Goal: Task Accomplishment & Management: Manage account settings

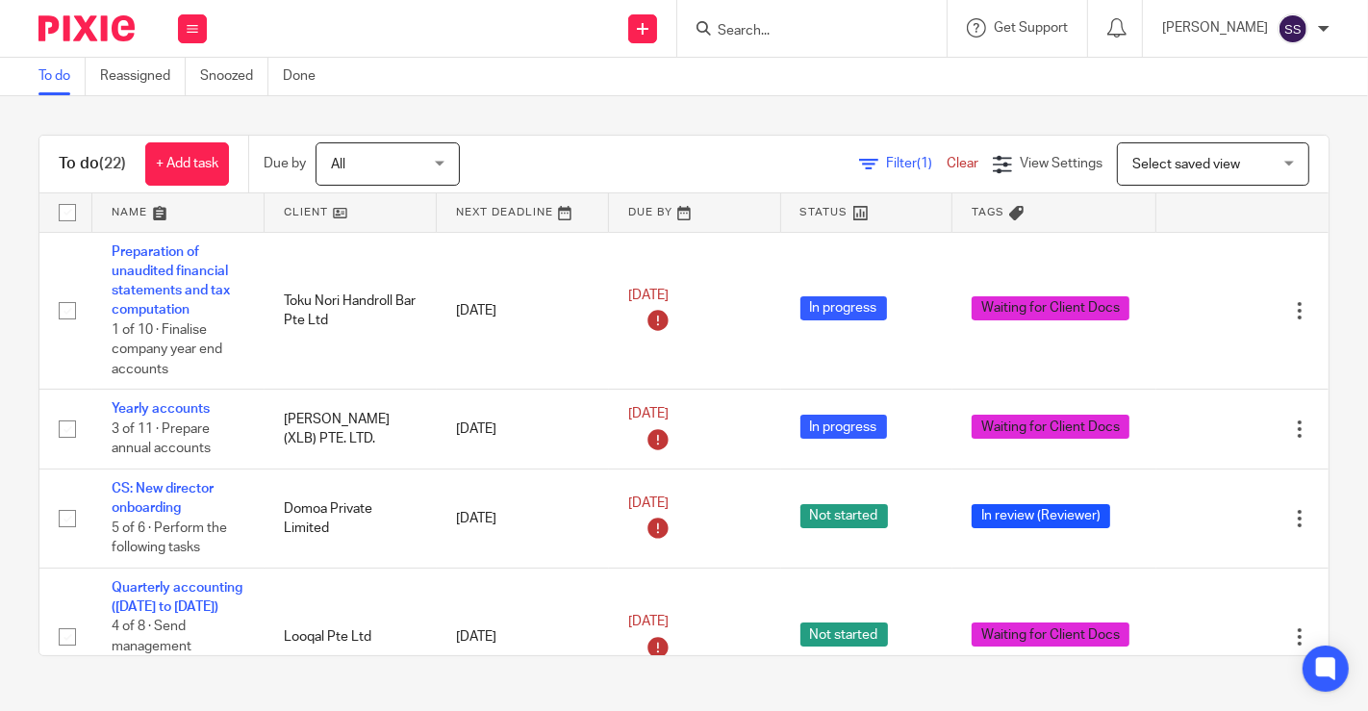
click at [337, 215] on link at bounding box center [351, 212] width 172 height 38
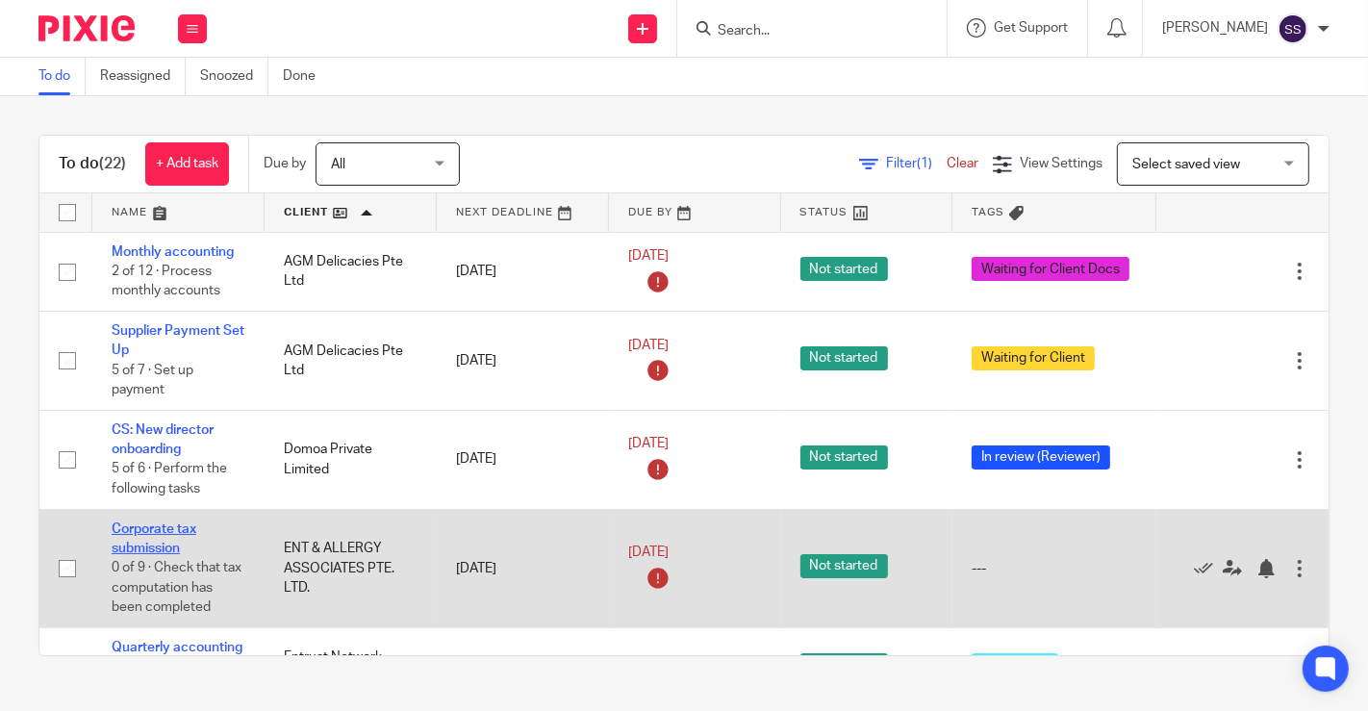
click at [162, 526] on link "Corporate tax submission" at bounding box center [154, 538] width 85 height 33
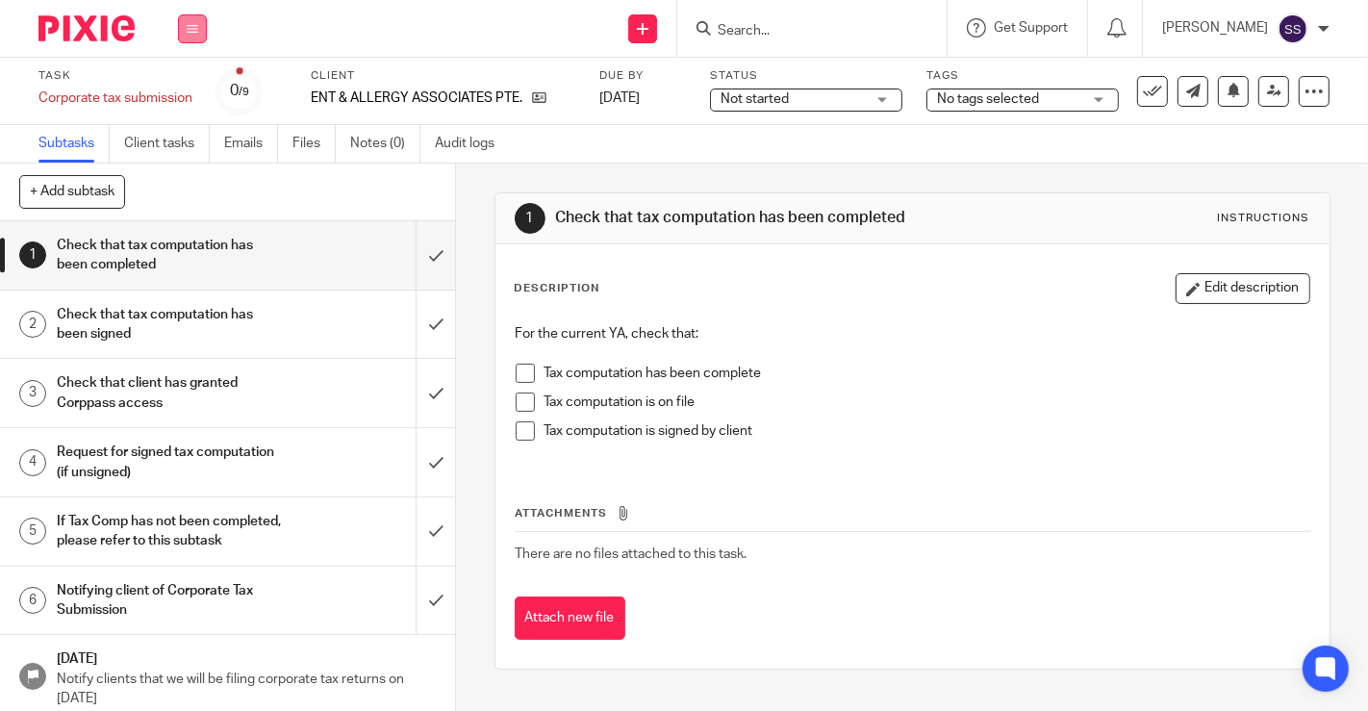
click at [192, 26] on icon at bounding box center [193, 29] width 12 height 12
click at [182, 83] on link "Work" at bounding box center [183, 89] width 34 height 13
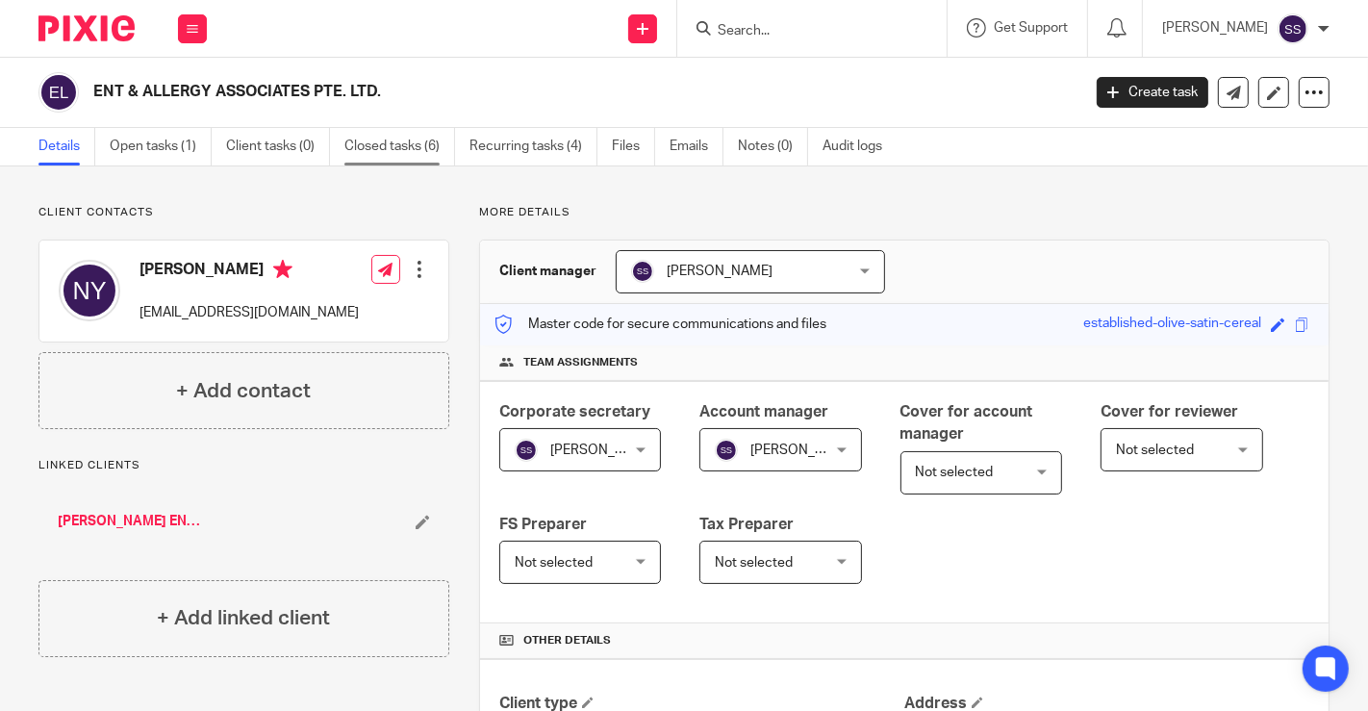
click at [398, 153] on link "Closed tasks (6)" at bounding box center [399, 147] width 111 height 38
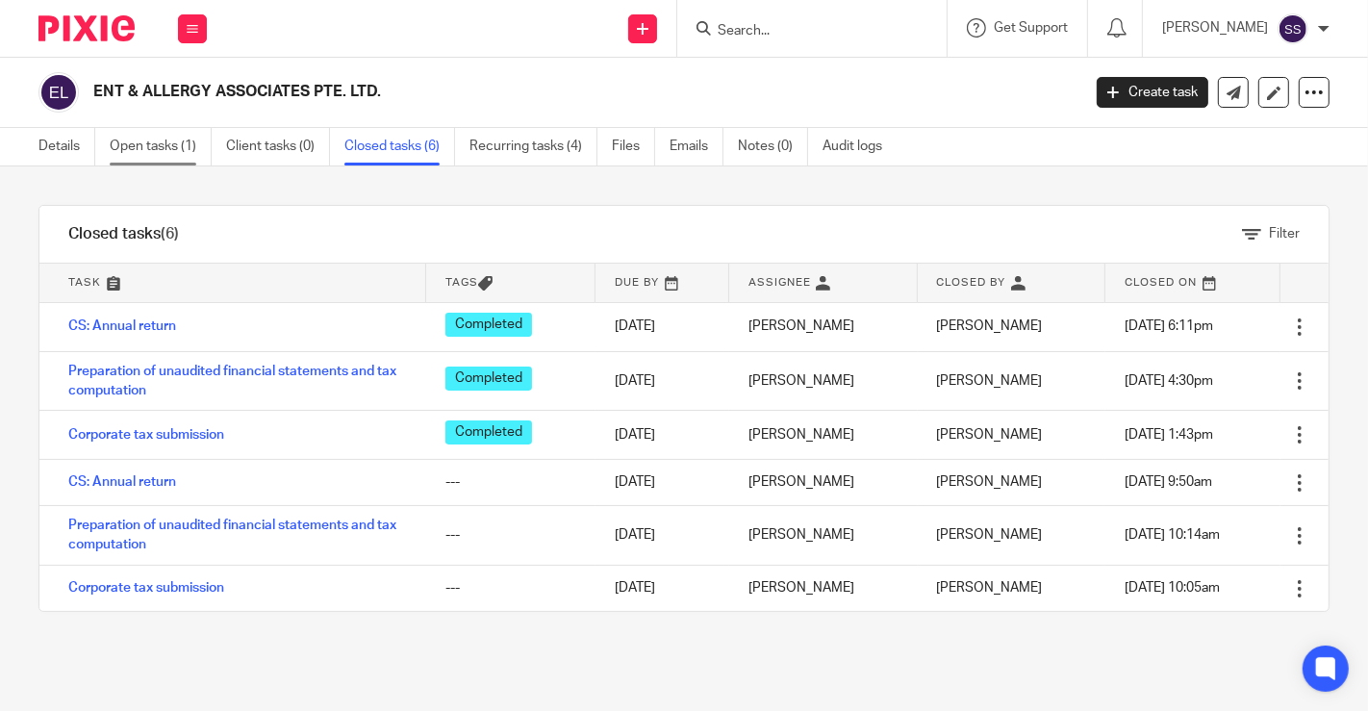
click at [154, 143] on link "Open tasks (1)" at bounding box center [161, 147] width 102 height 38
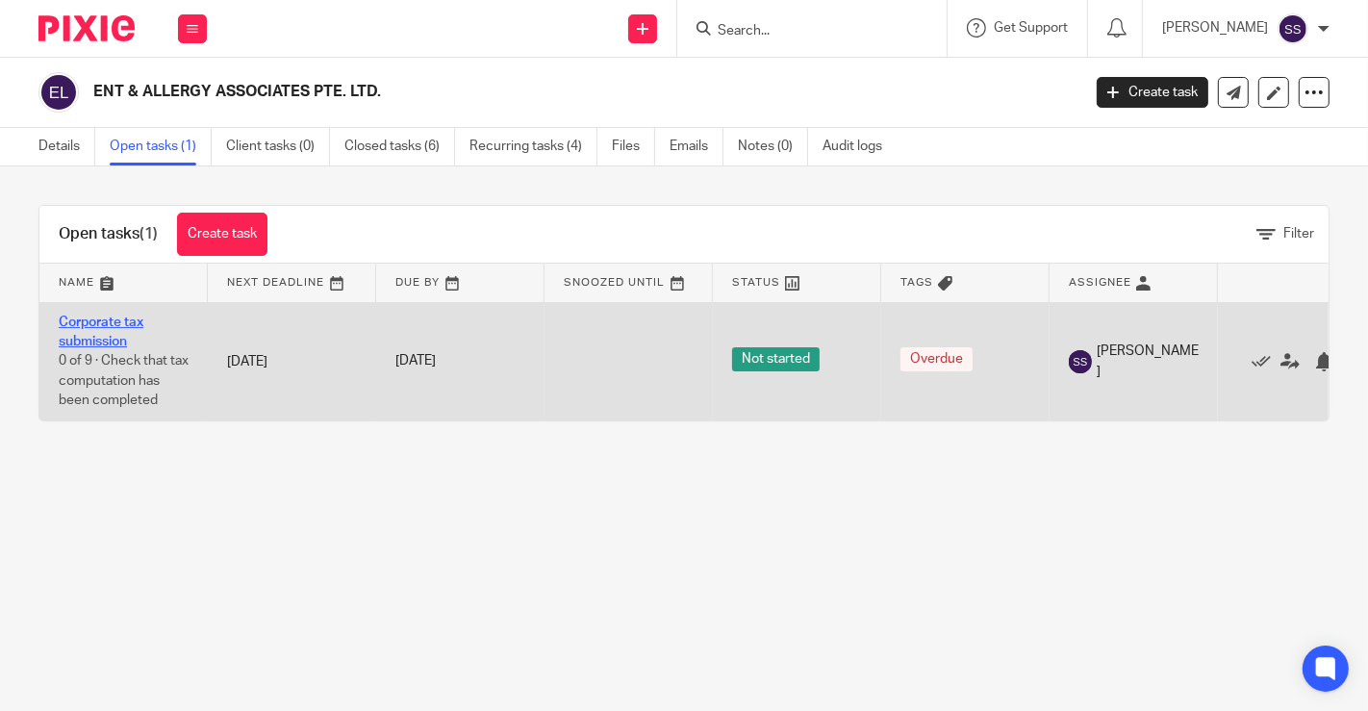
click at [129, 322] on link "Corporate tax submission" at bounding box center [101, 331] width 85 height 33
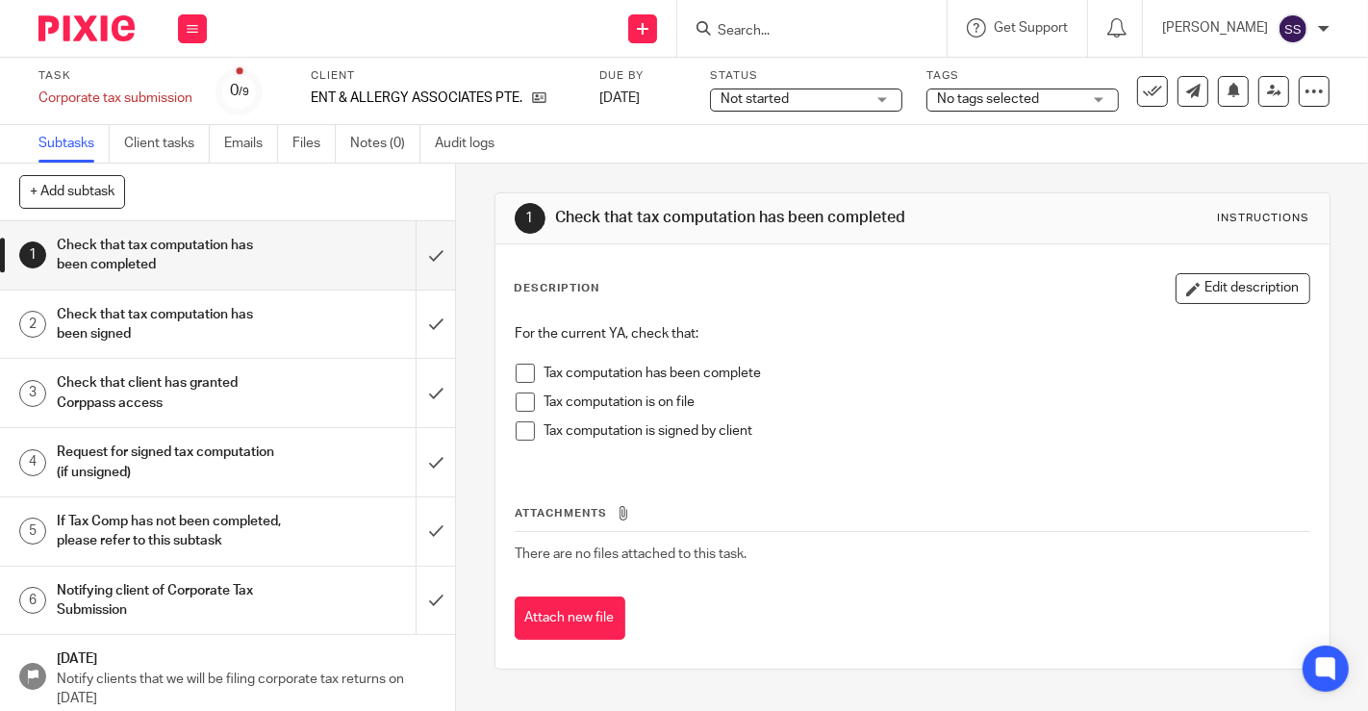
click at [958, 106] on span "No tags selected" at bounding box center [1009, 99] width 144 height 20
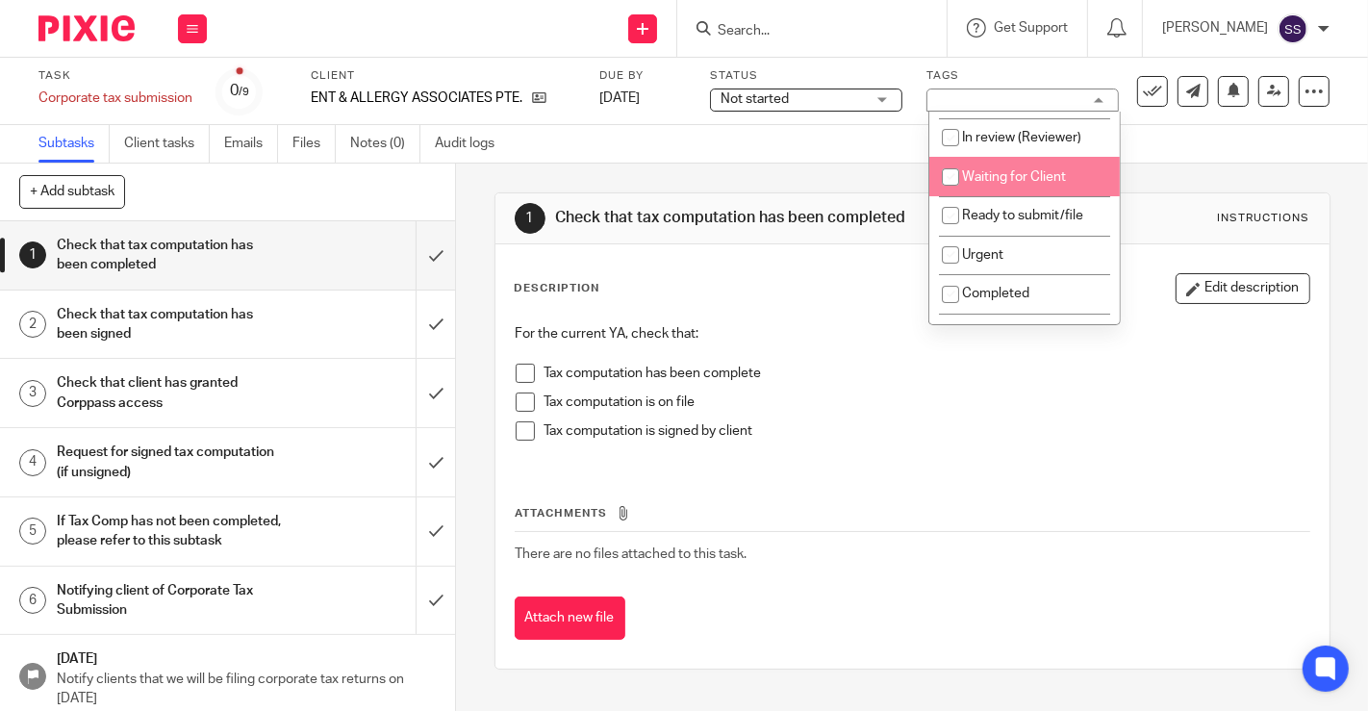
scroll to position [113, 0]
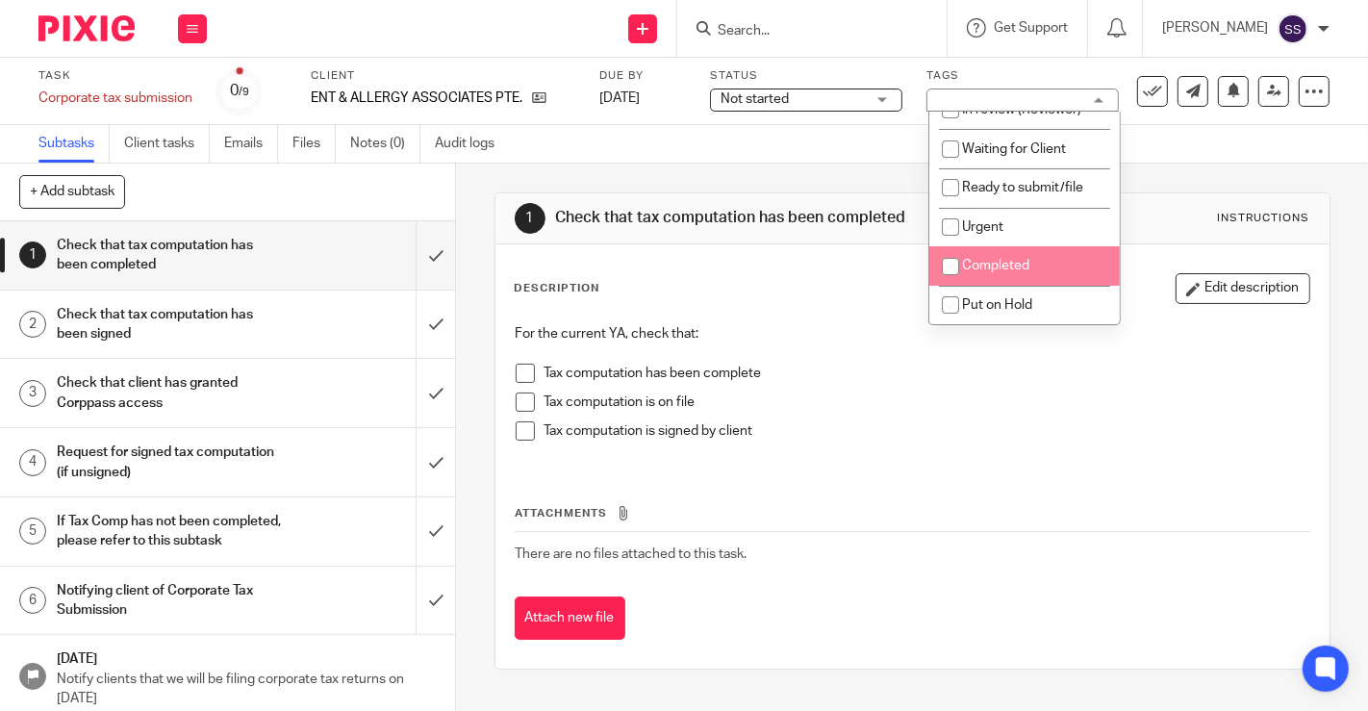
click at [947, 271] on input "checkbox" at bounding box center [950, 266] width 37 height 37
checkbox input "true"
click at [517, 370] on span at bounding box center [525, 373] width 19 height 19
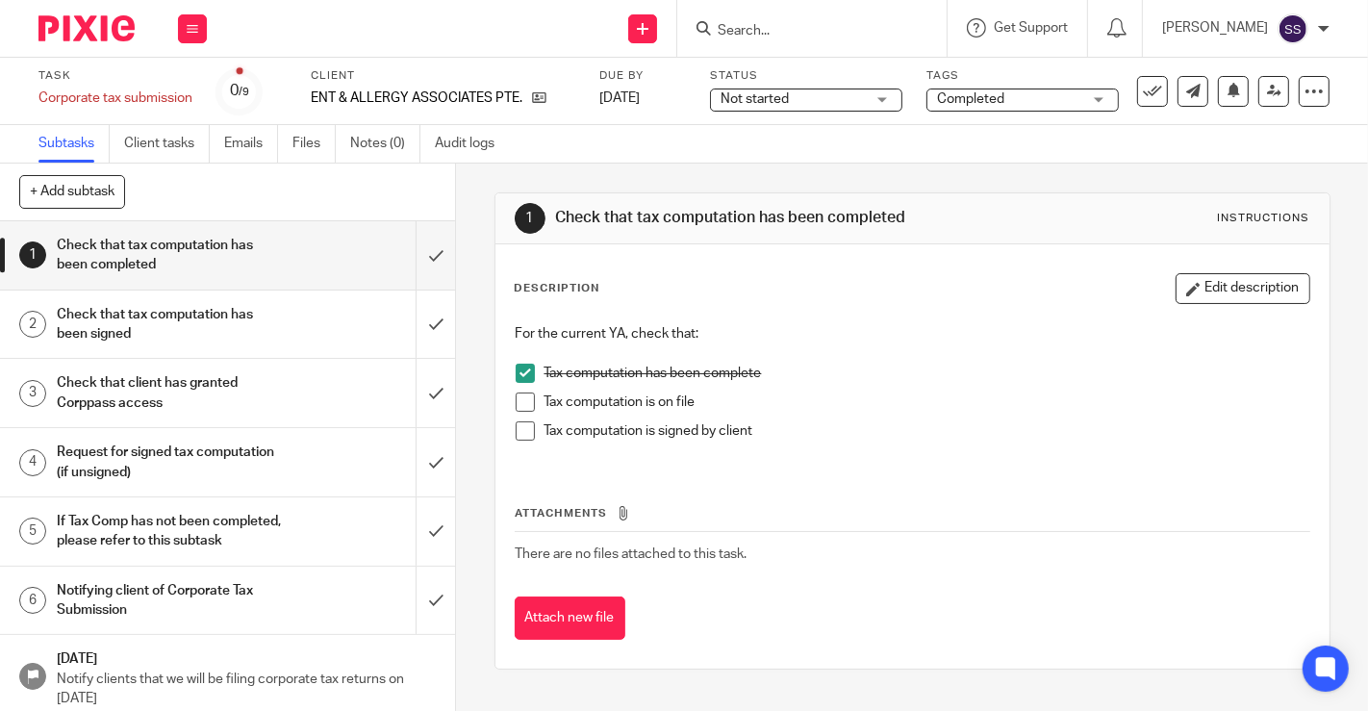
click at [518, 380] on span at bounding box center [525, 373] width 19 height 19
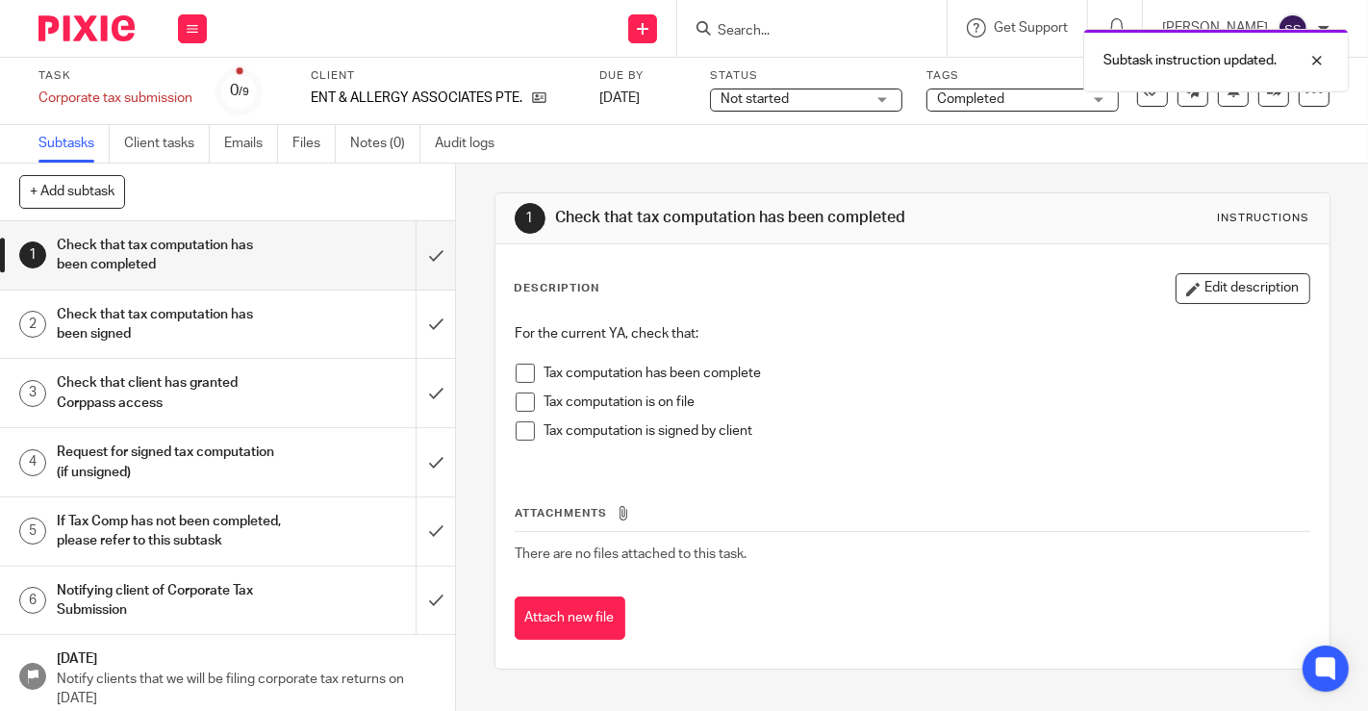
click at [516, 401] on span at bounding box center [525, 401] width 19 height 19
click at [516, 369] on span at bounding box center [525, 373] width 19 height 19
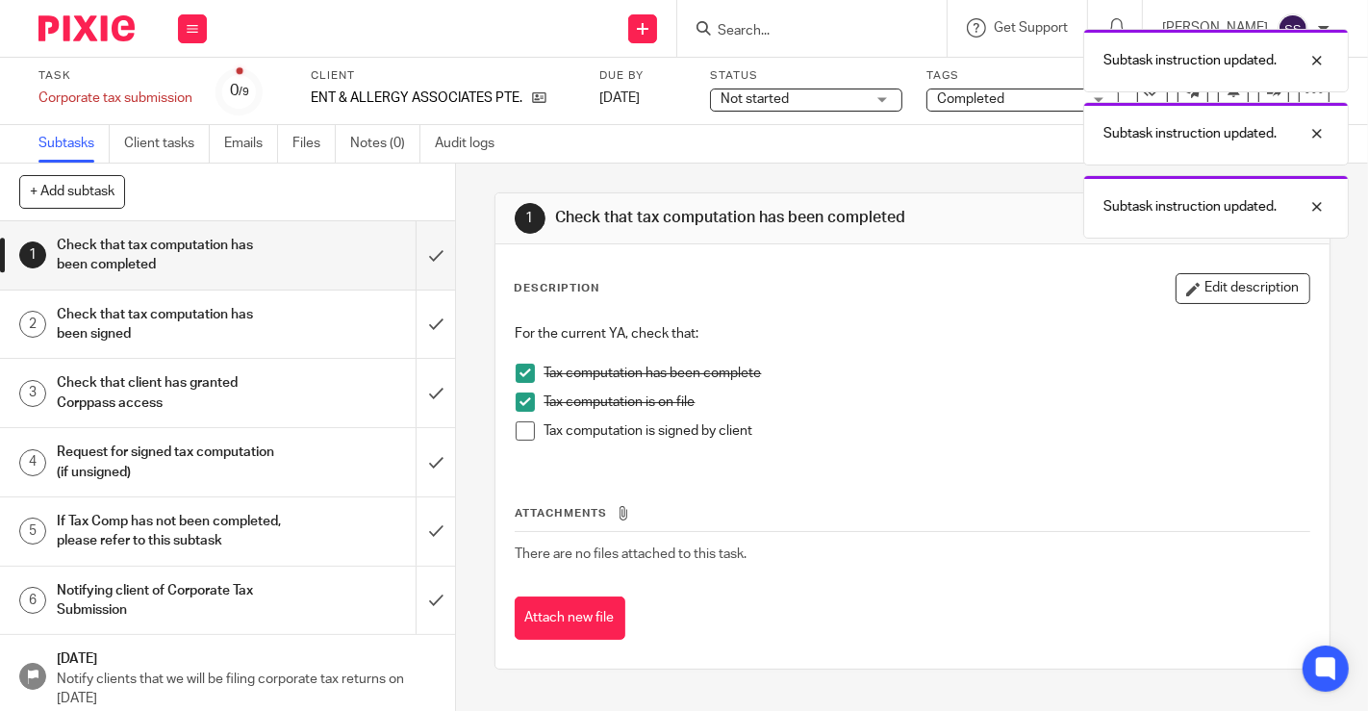
click at [516, 428] on span at bounding box center [525, 430] width 19 height 19
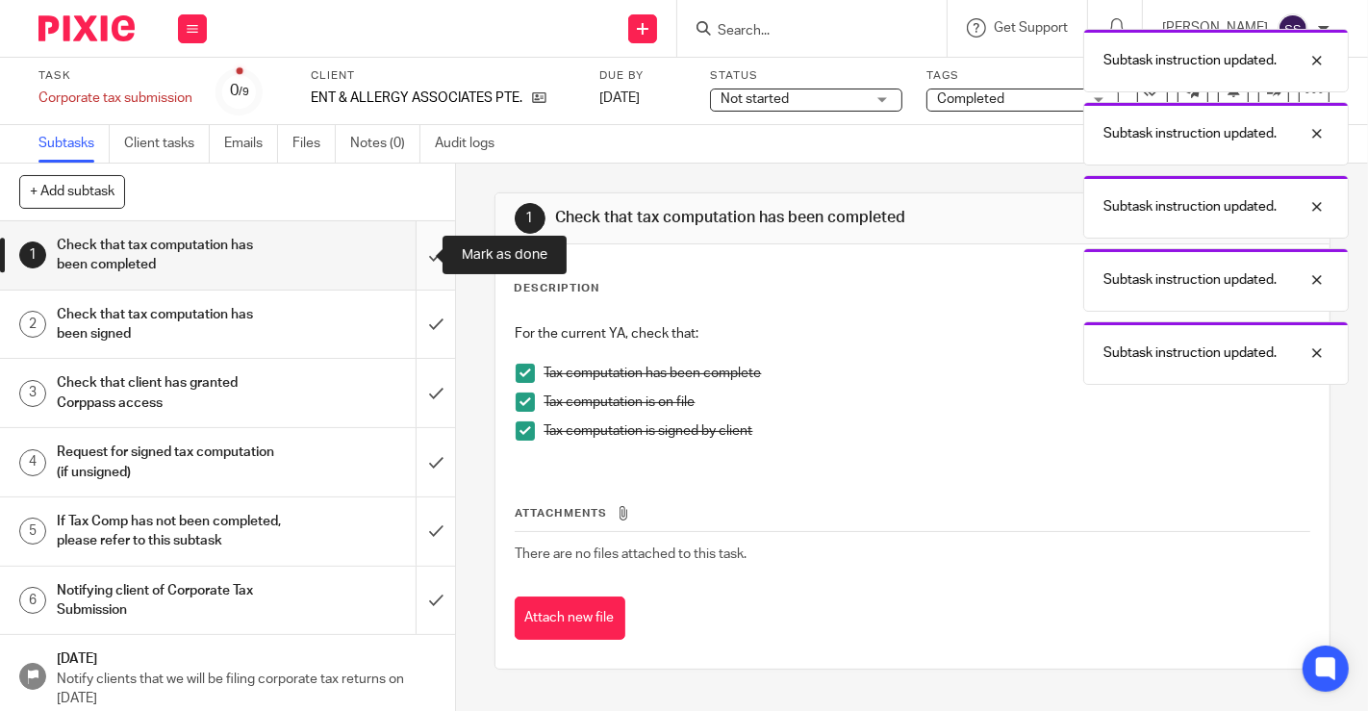
click at [416, 254] on input "submit" at bounding box center [227, 255] width 455 height 68
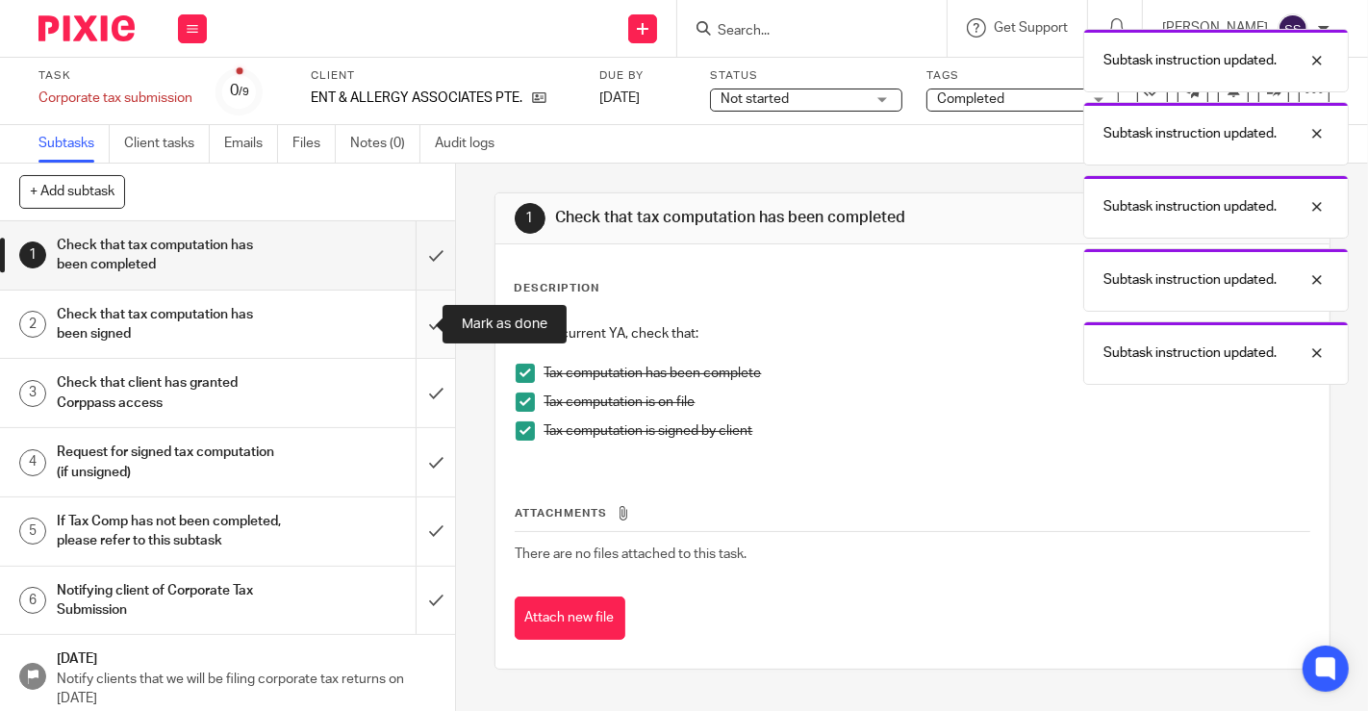
click at [419, 315] on input "submit" at bounding box center [227, 324] width 455 height 68
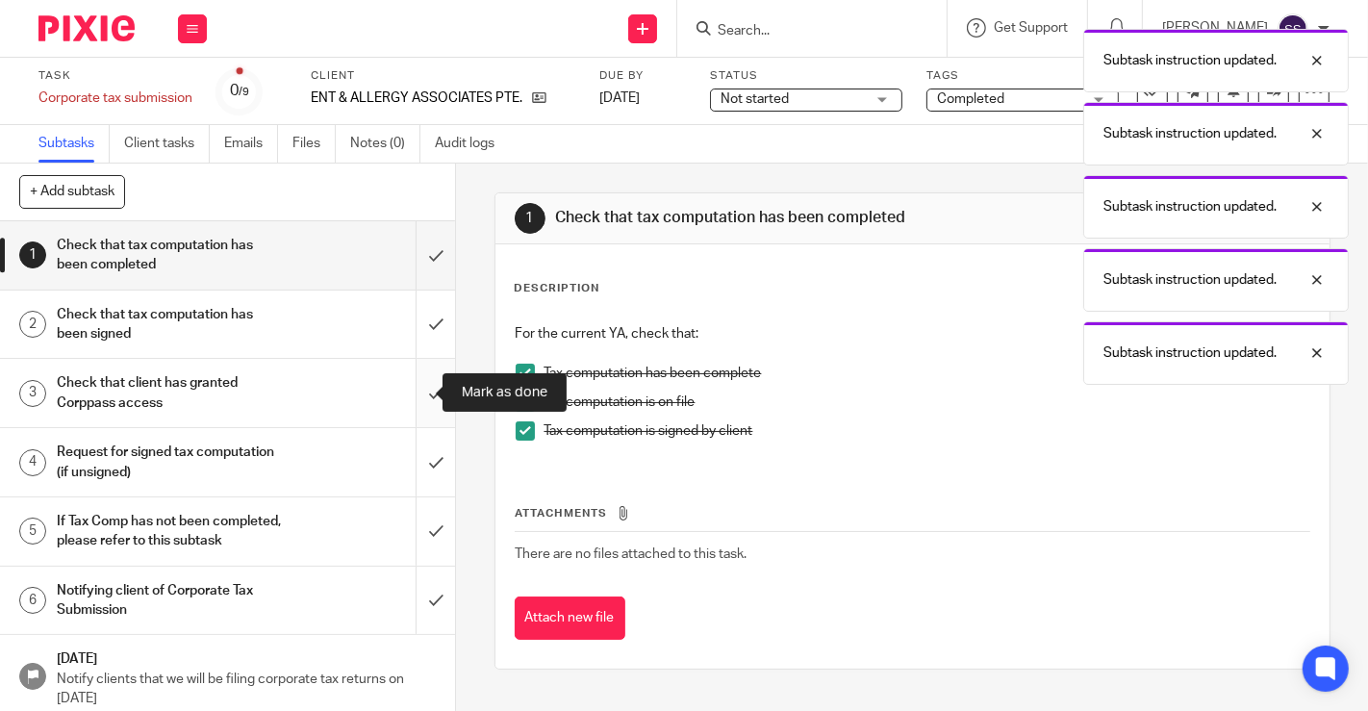
click at [412, 385] on input "submit" at bounding box center [227, 393] width 455 height 68
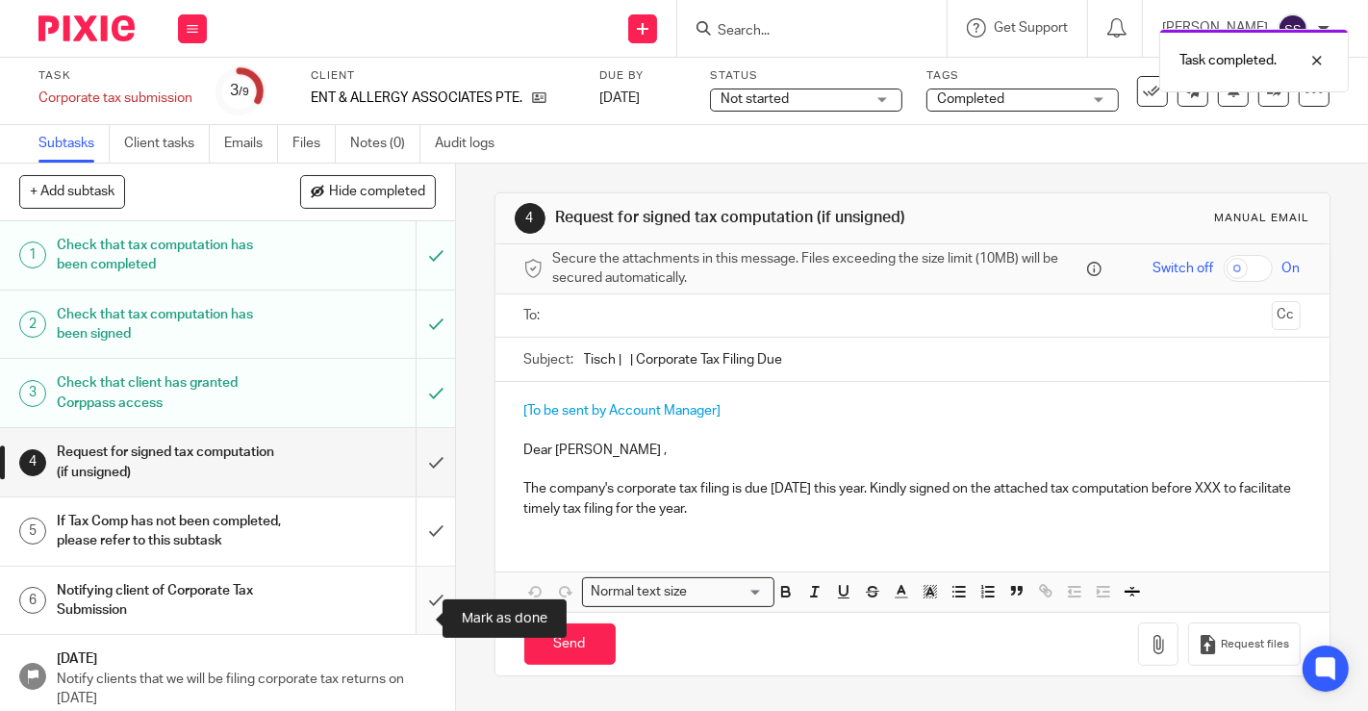
click at [428, 625] on input "submit" at bounding box center [227, 601] width 455 height 68
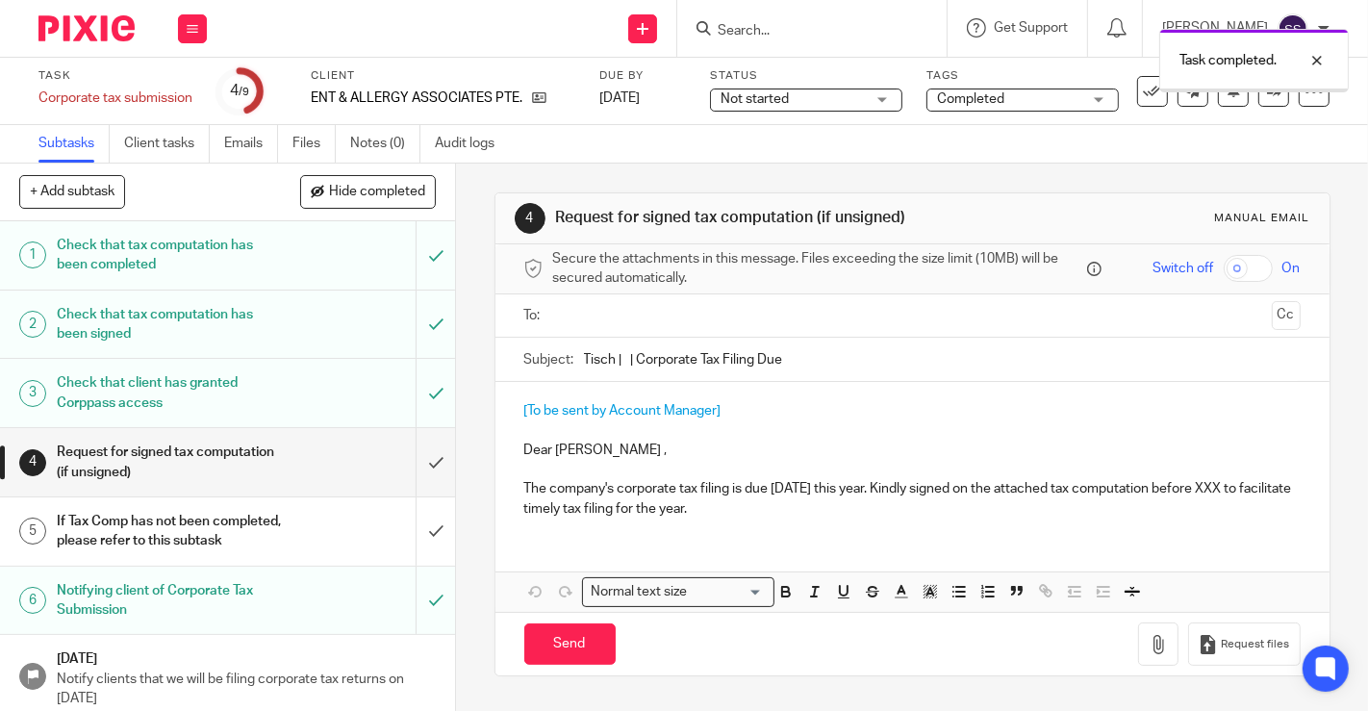
scroll to position [142, 0]
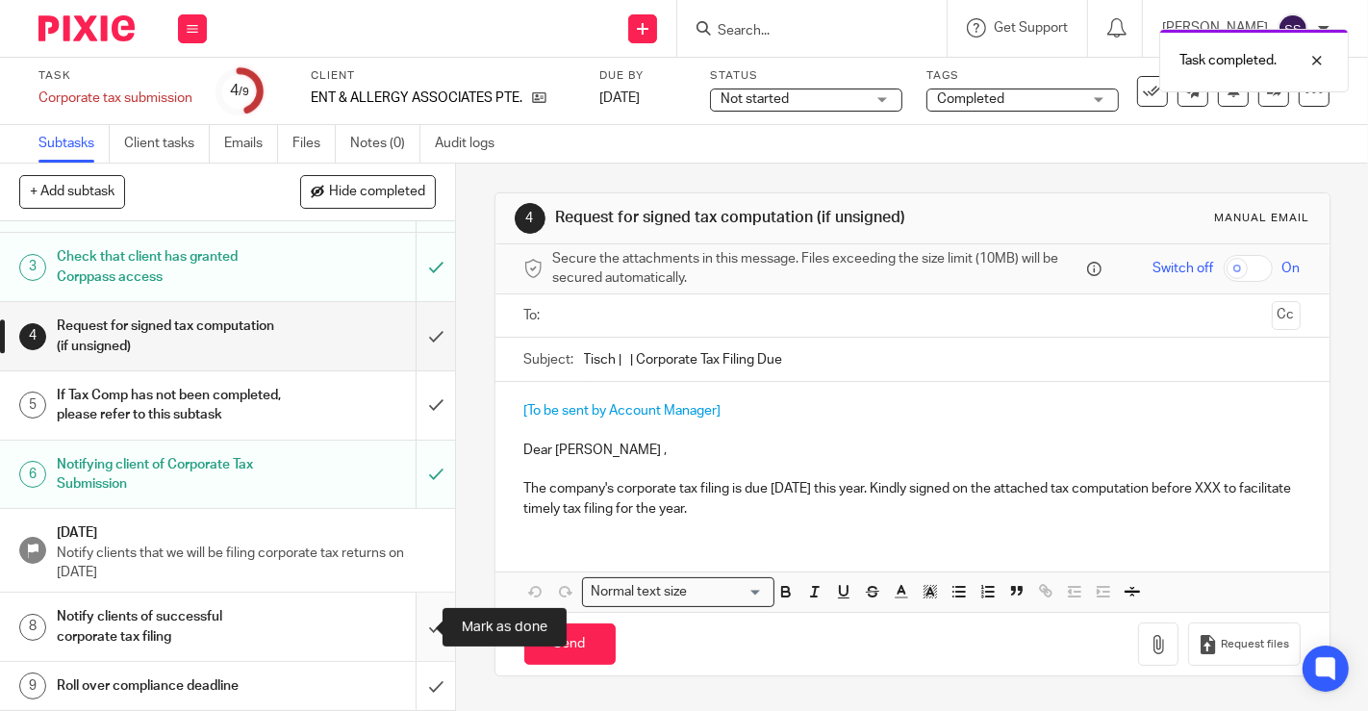
click at [415, 624] on input "submit" at bounding box center [227, 627] width 455 height 68
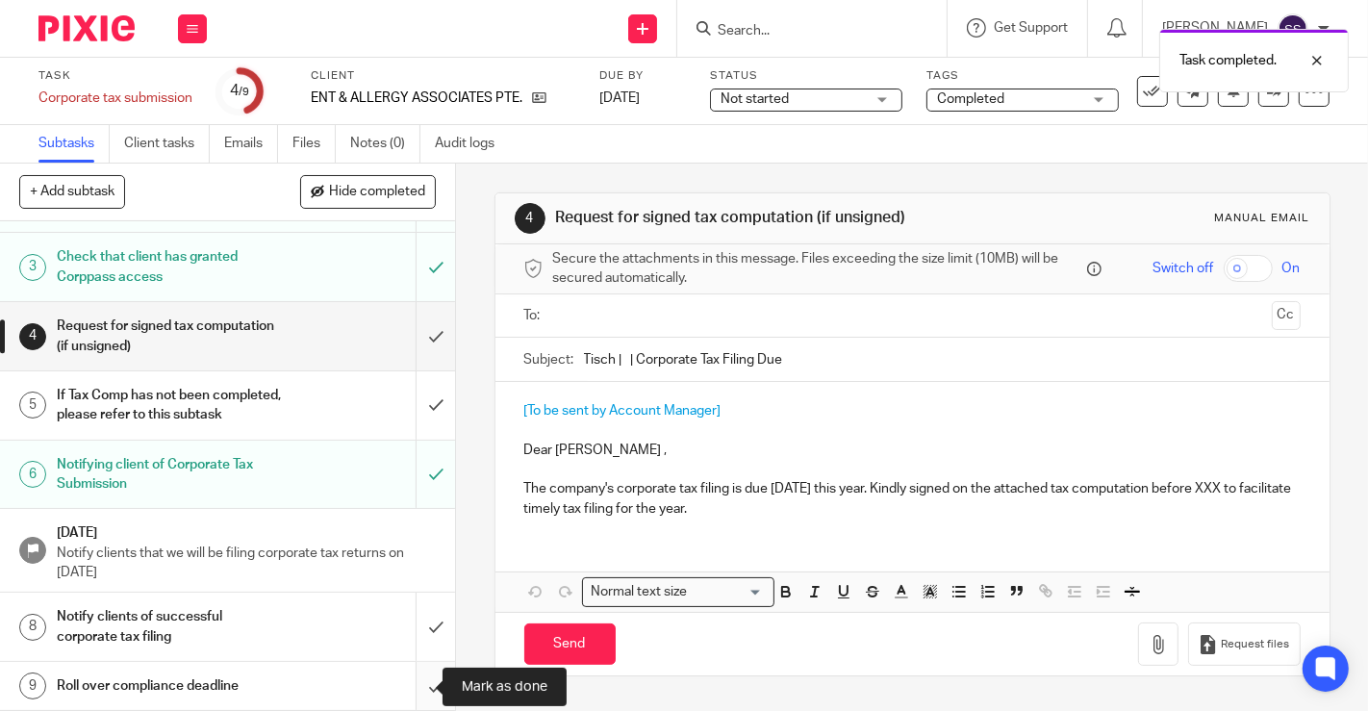
click at [416, 687] on input "submit" at bounding box center [227, 686] width 455 height 48
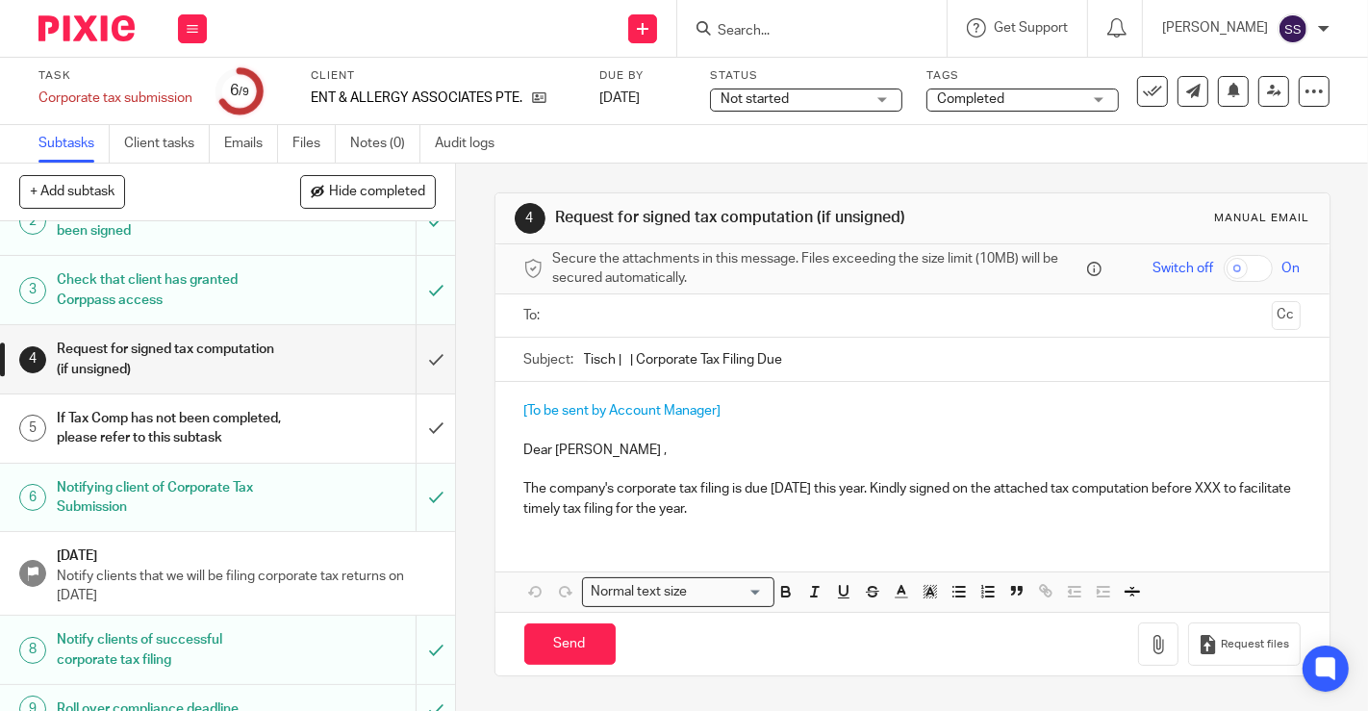
scroll to position [142, 0]
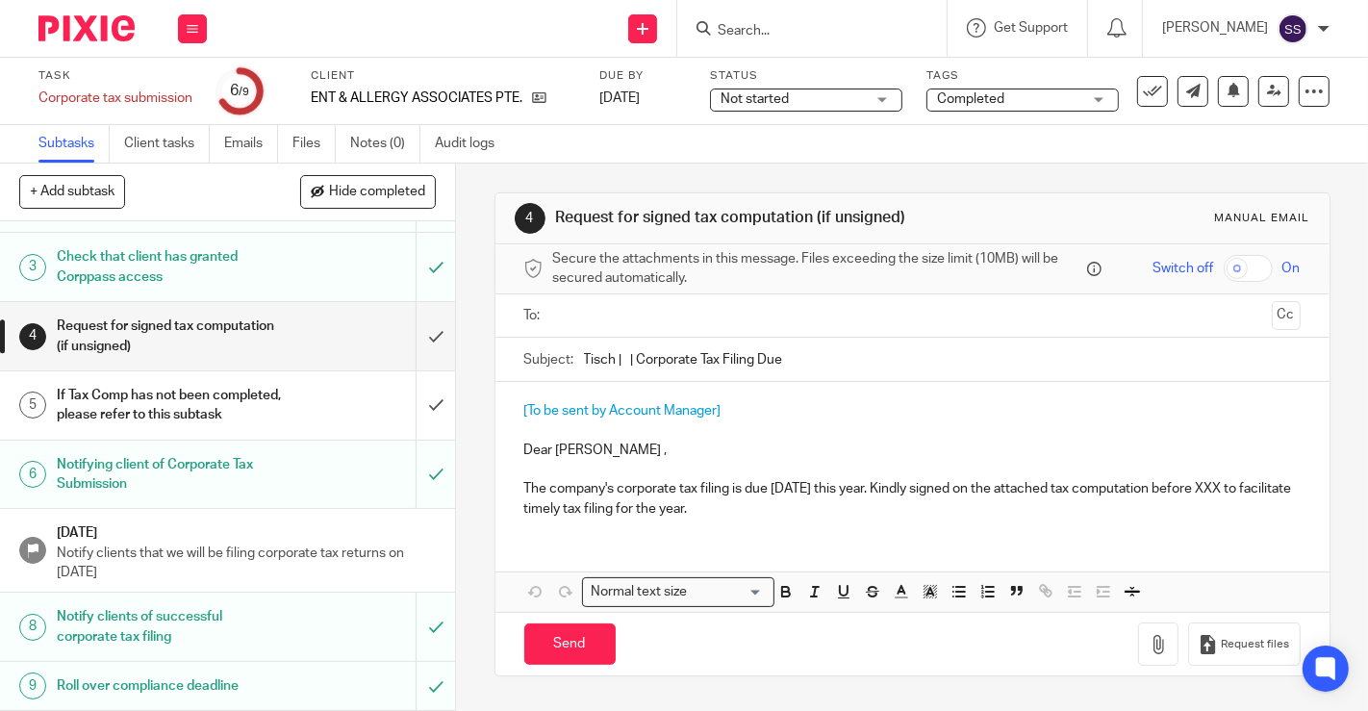
click at [1143, 85] on icon at bounding box center [1152, 91] width 19 height 19
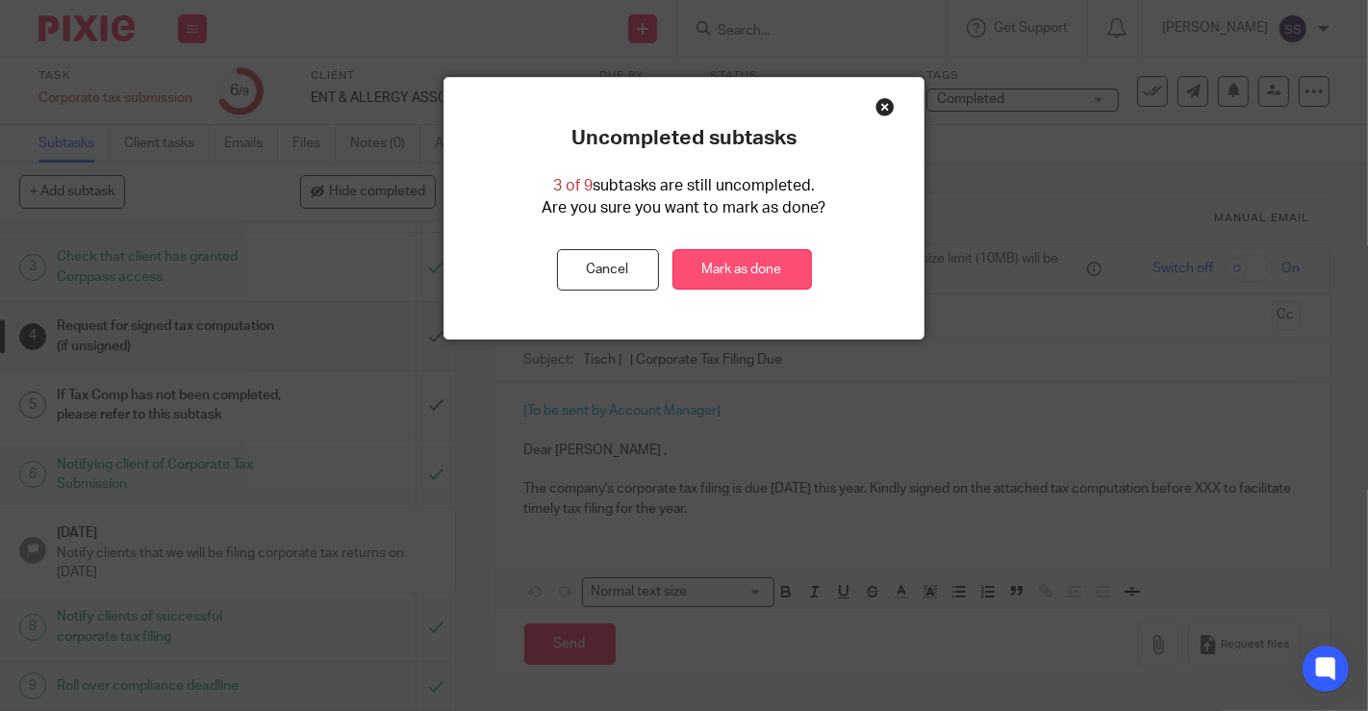
click at [788, 272] on link "Mark as done" at bounding box center [741, 269] width 139 height 41
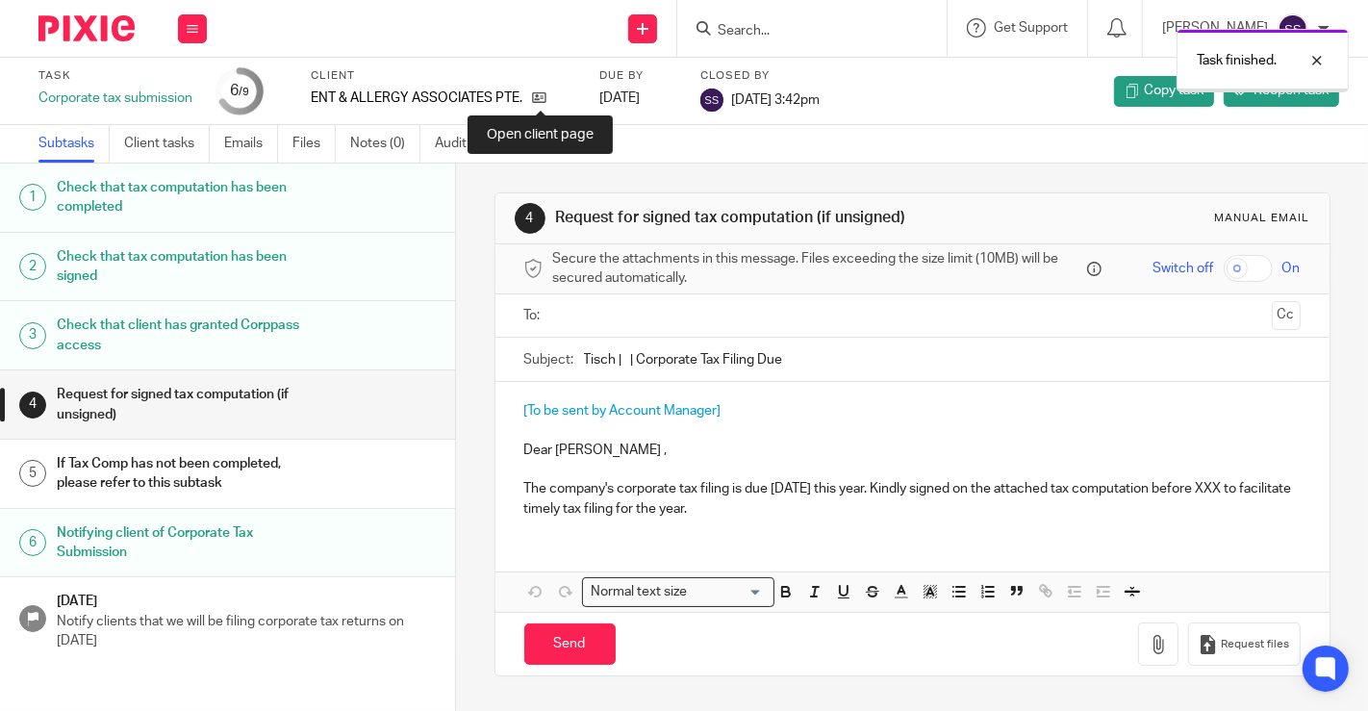
click at [539, 101] on icon at bounding box center [539, 97] width 14 height 14
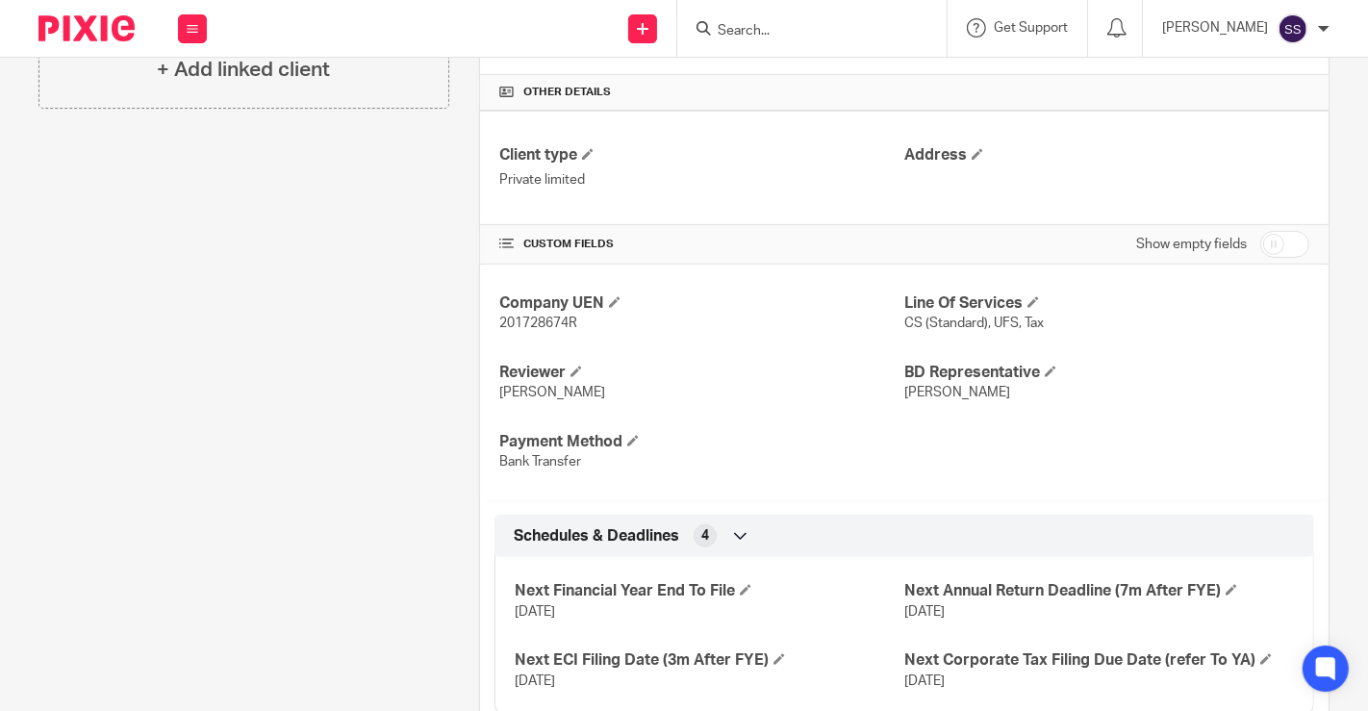
scroll to position [603, 0]
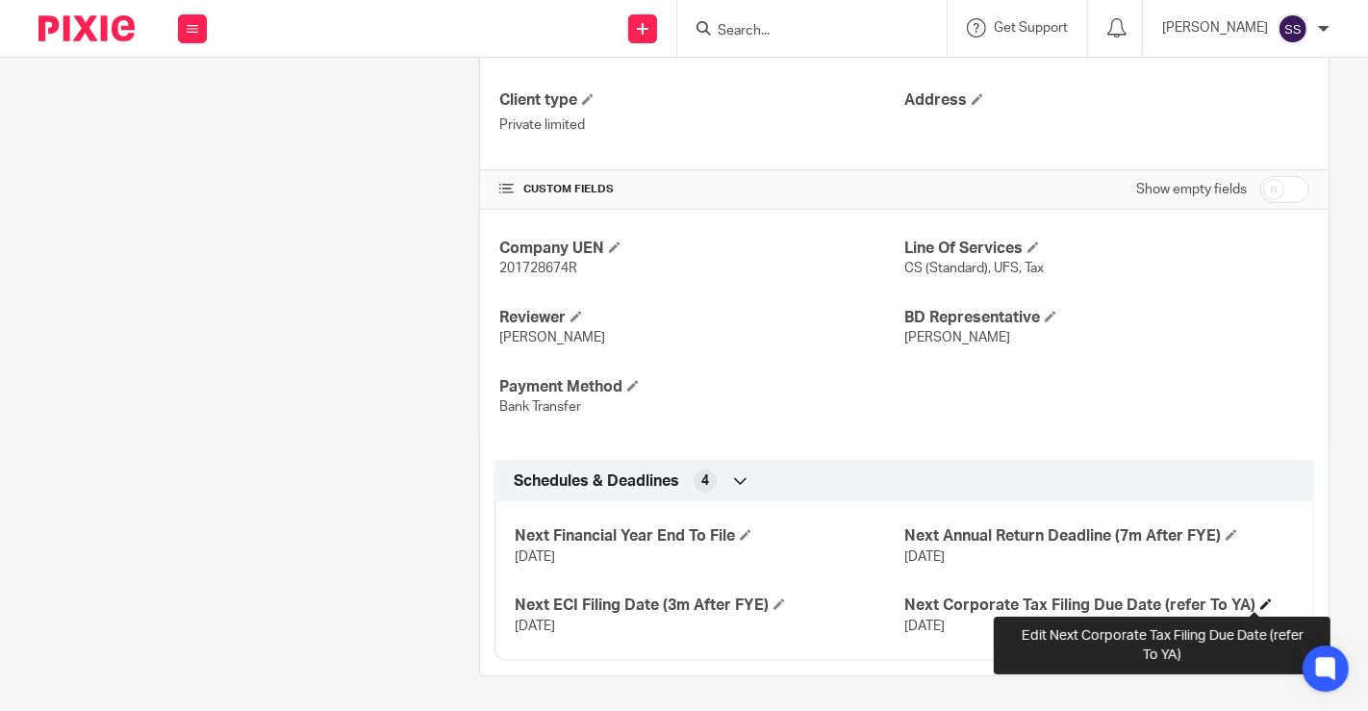
click at [1260, 601] on span at bounding box center [1266, 604] width 12 height 12
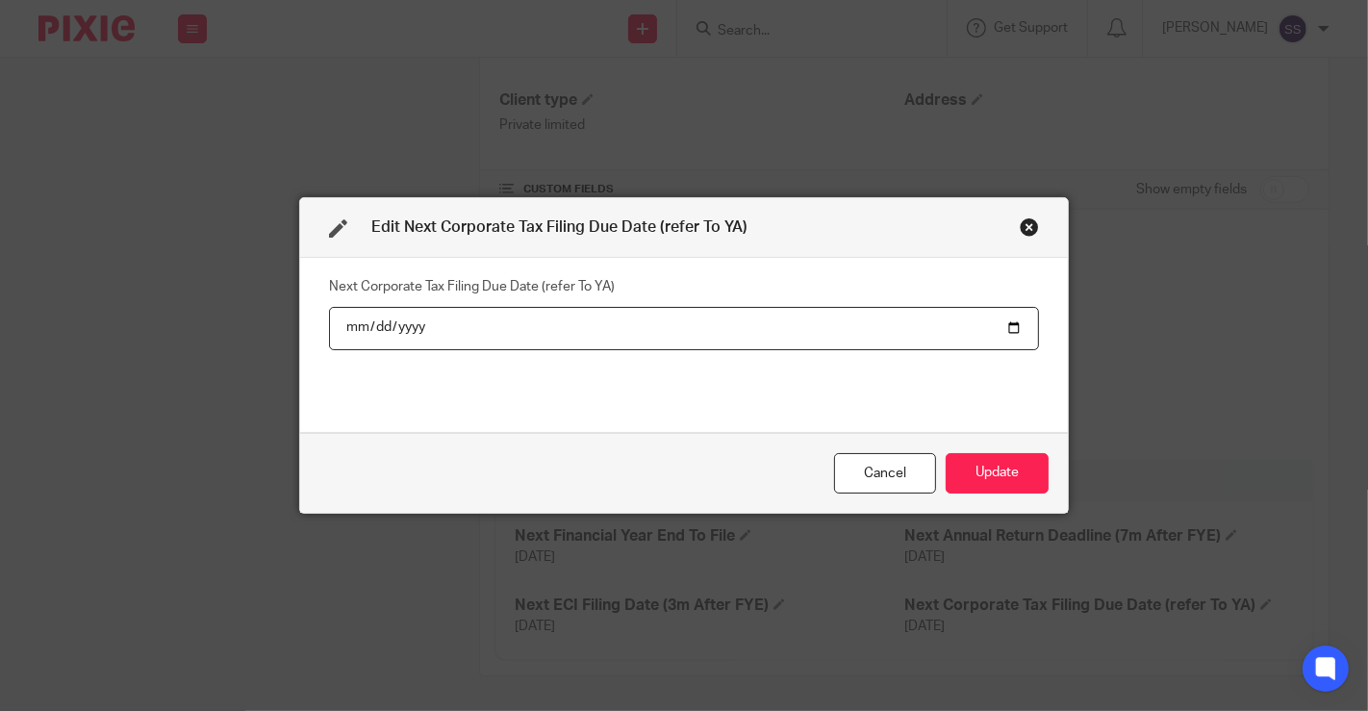
click at [385, 325] on input "2025-11-30" at bounding box center [684, 328] width 710 height 43
type input "2026-11-30"
click at [620, 408] on div "Next Corporate Tax Filing Due Date (refer To YA) 2026-11-30" at bounding box center [684, 344] width 710 height 144
click at [988, 489] on button "Update" at bounding box center [997, 473] width 103 height 41
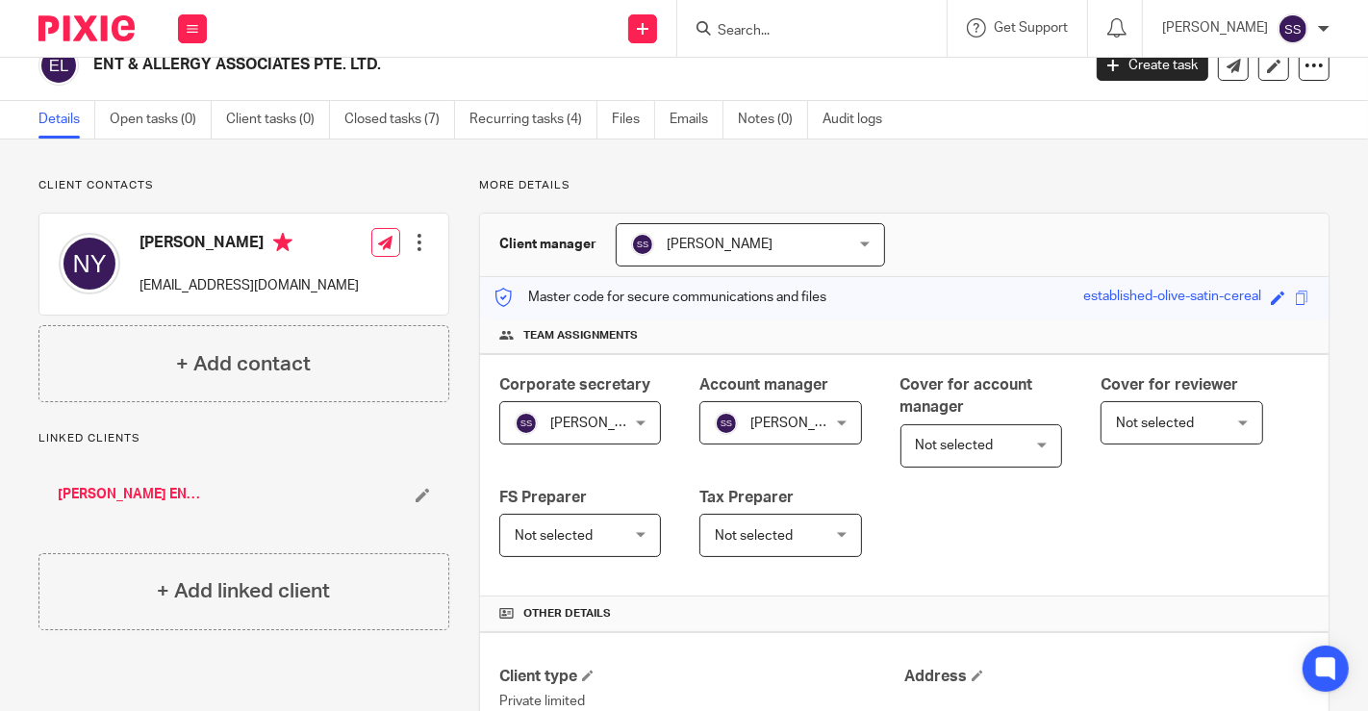
scroll to position [0, 0]
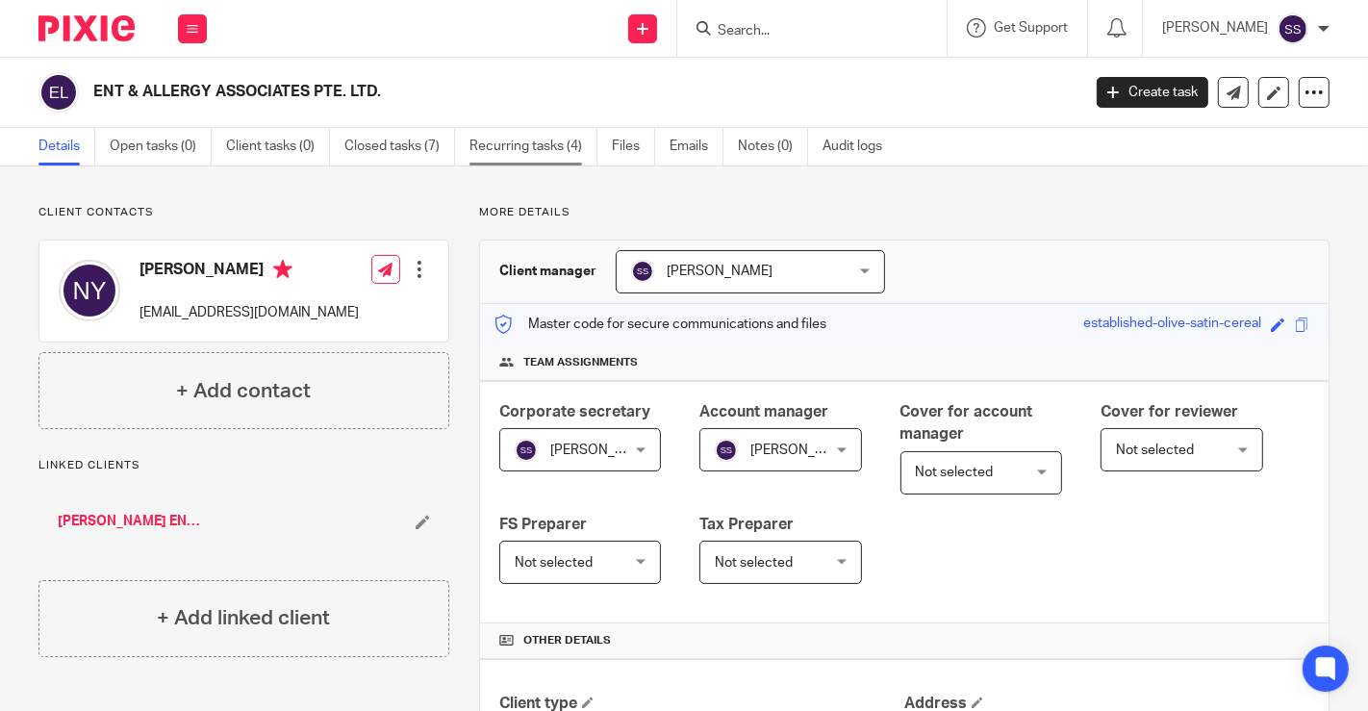
click at [536, 148] on link "Recurring tasks (4)" at bounding box center [533, 147] width 128 height 38
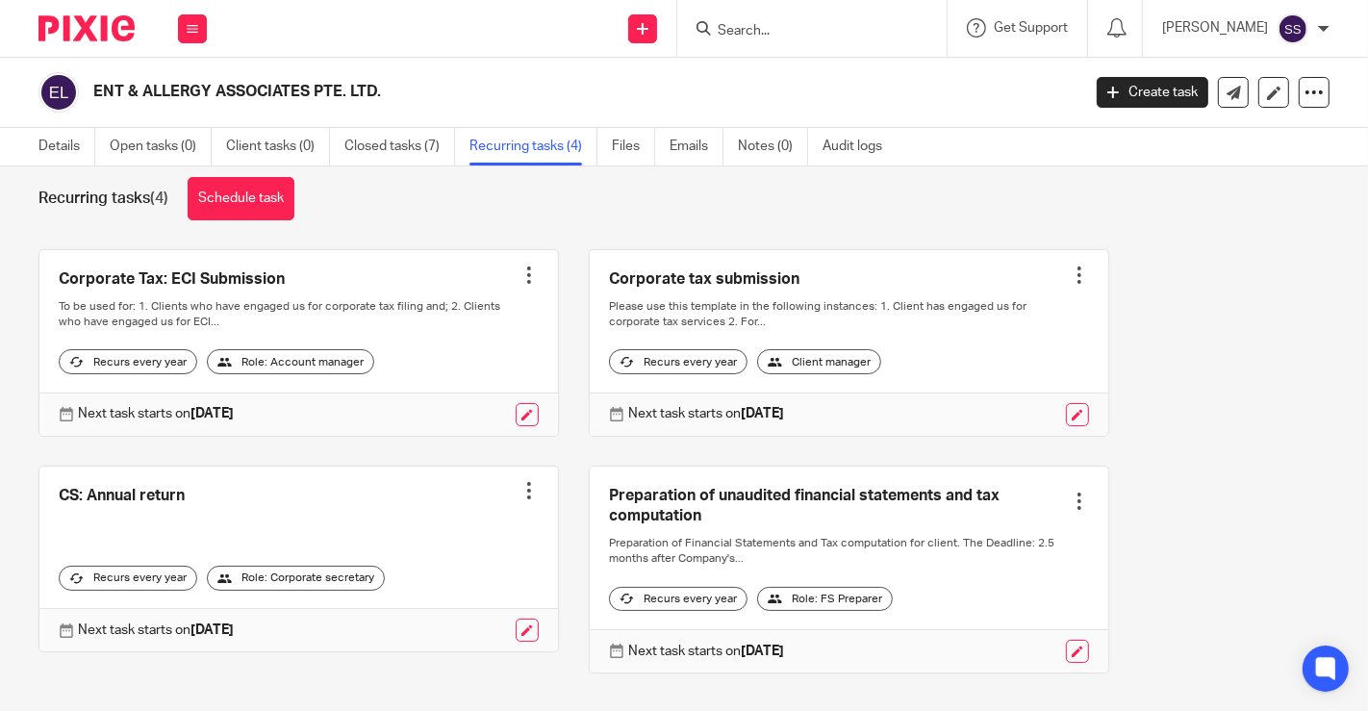
scroll to position [85, 0]
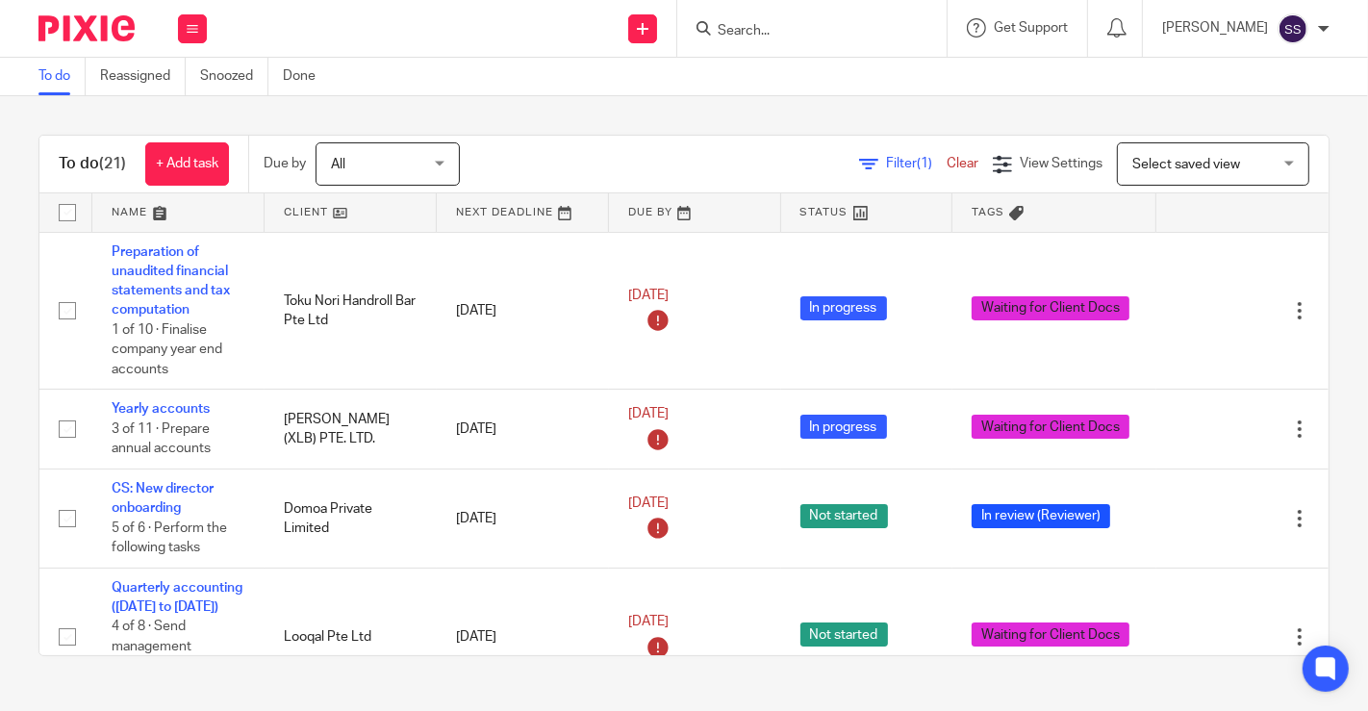
click at [337, 210] on link at bounding box center [351, 212] width 172 height 38
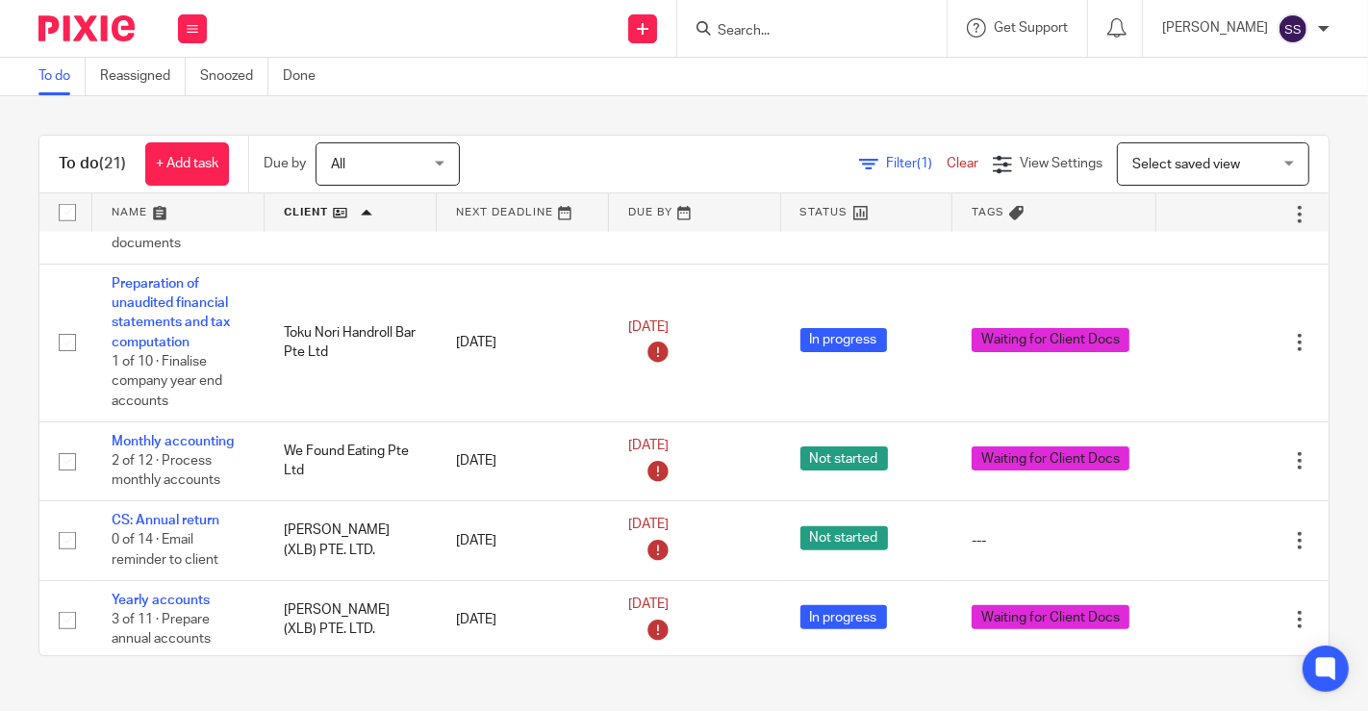
scroll to position [1865, 0]
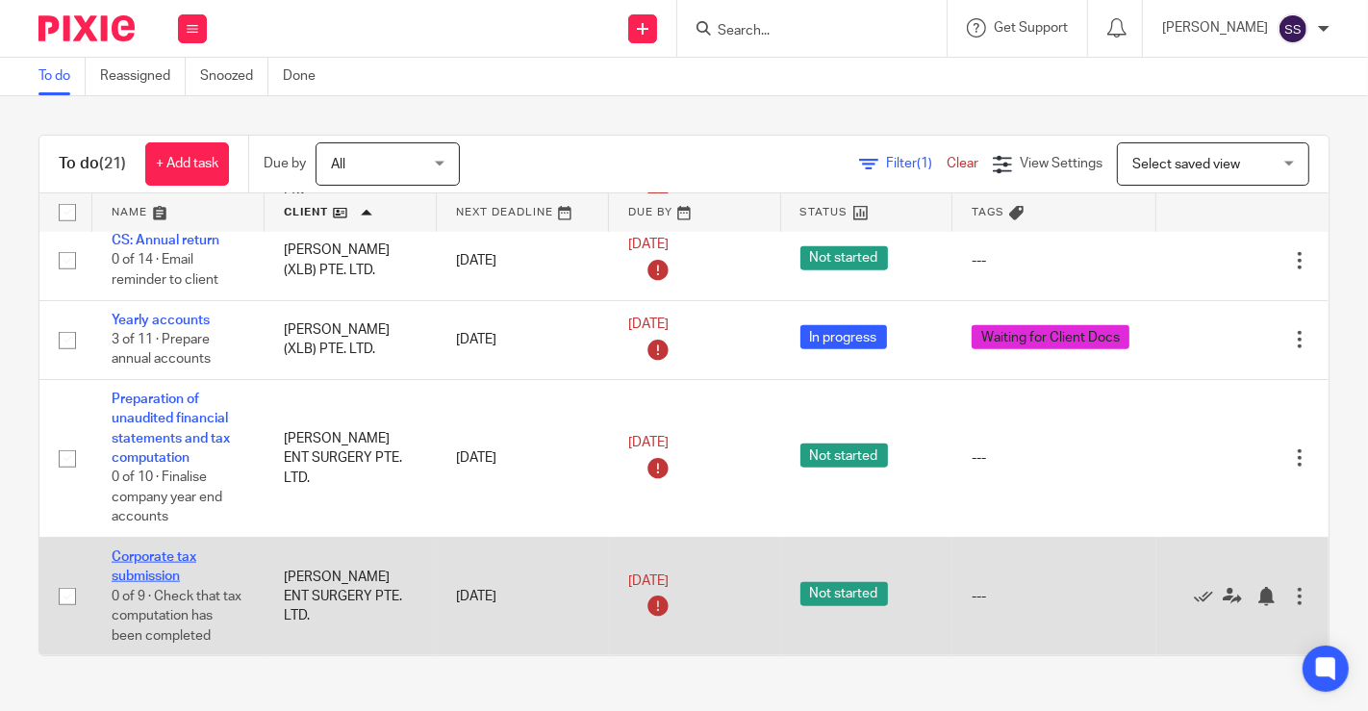
click at [158, 550] on link "Corporate tax submission" at bounding box center [154, 566] width 85 height 33
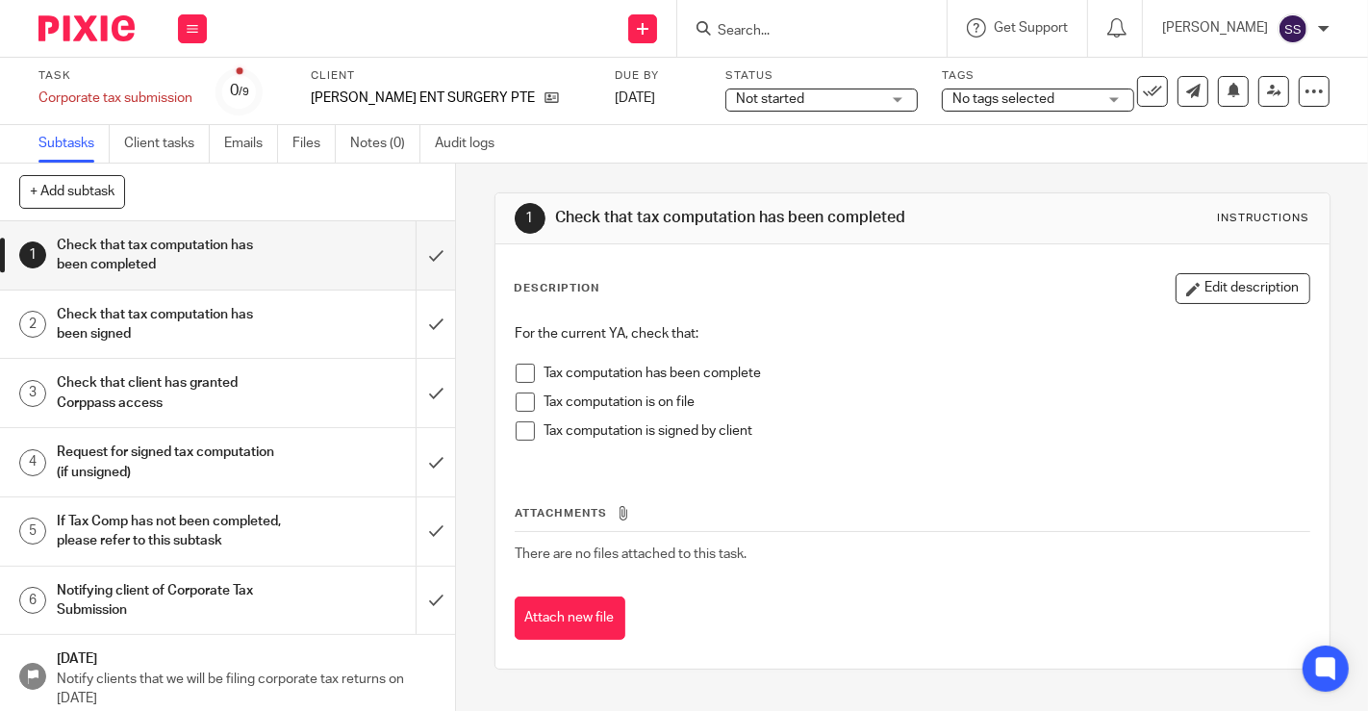
click at [992, 94] on span "No tags selected" at bounding box center [1003, 98] width 102 height 13
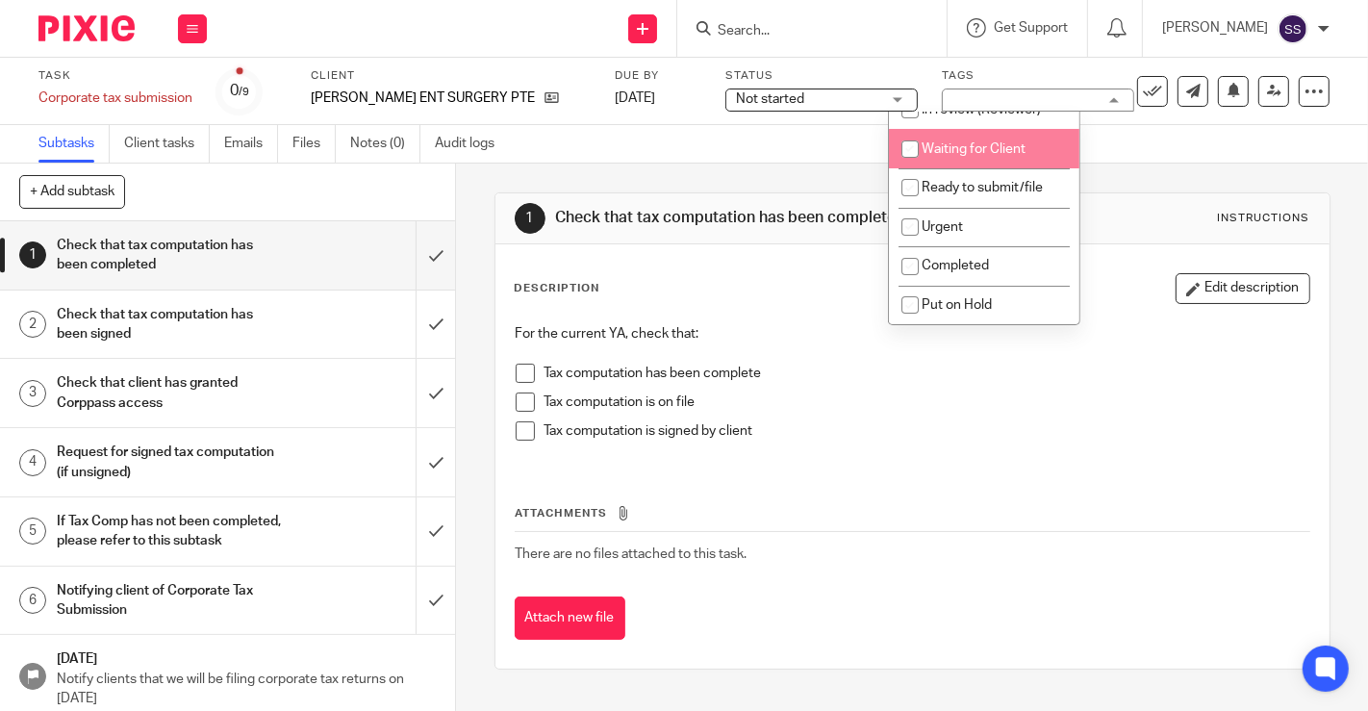
scroll to position [118, 0]
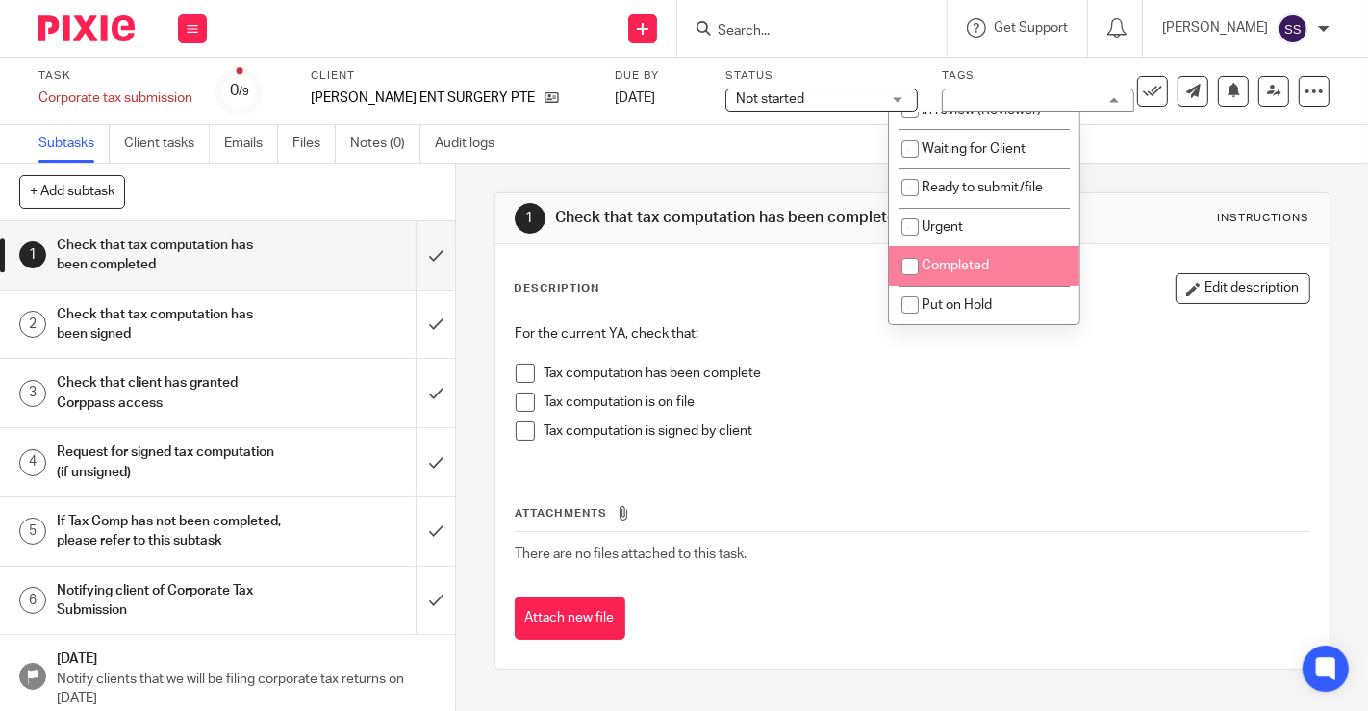
click at [959, 267] on span "Completed" at bounding box center [954, 265] width 67 height 13
checkbox input "true"
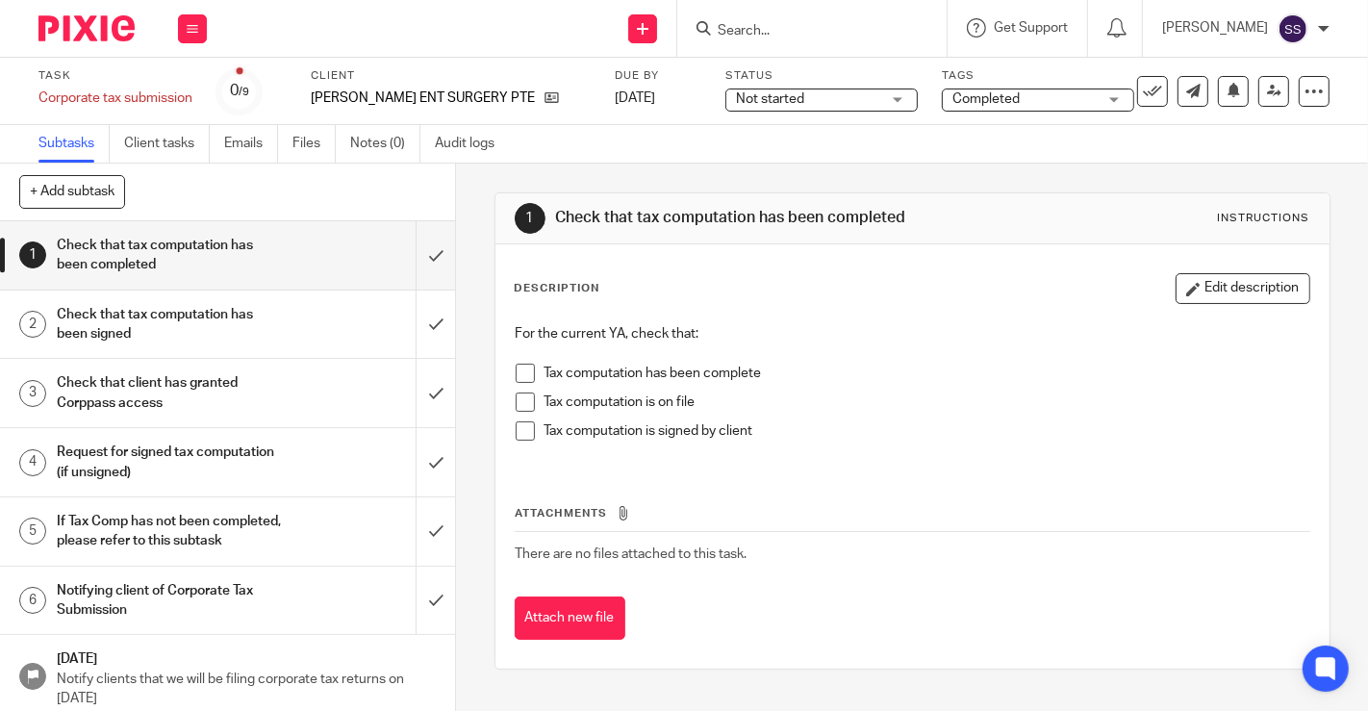
click at [517, 377] on span at bounding box center [525, 373] width 19 height 19
click at [521, 414] on li "Tax computation is on file" at bounding box center [913, 406] width 794 height 29
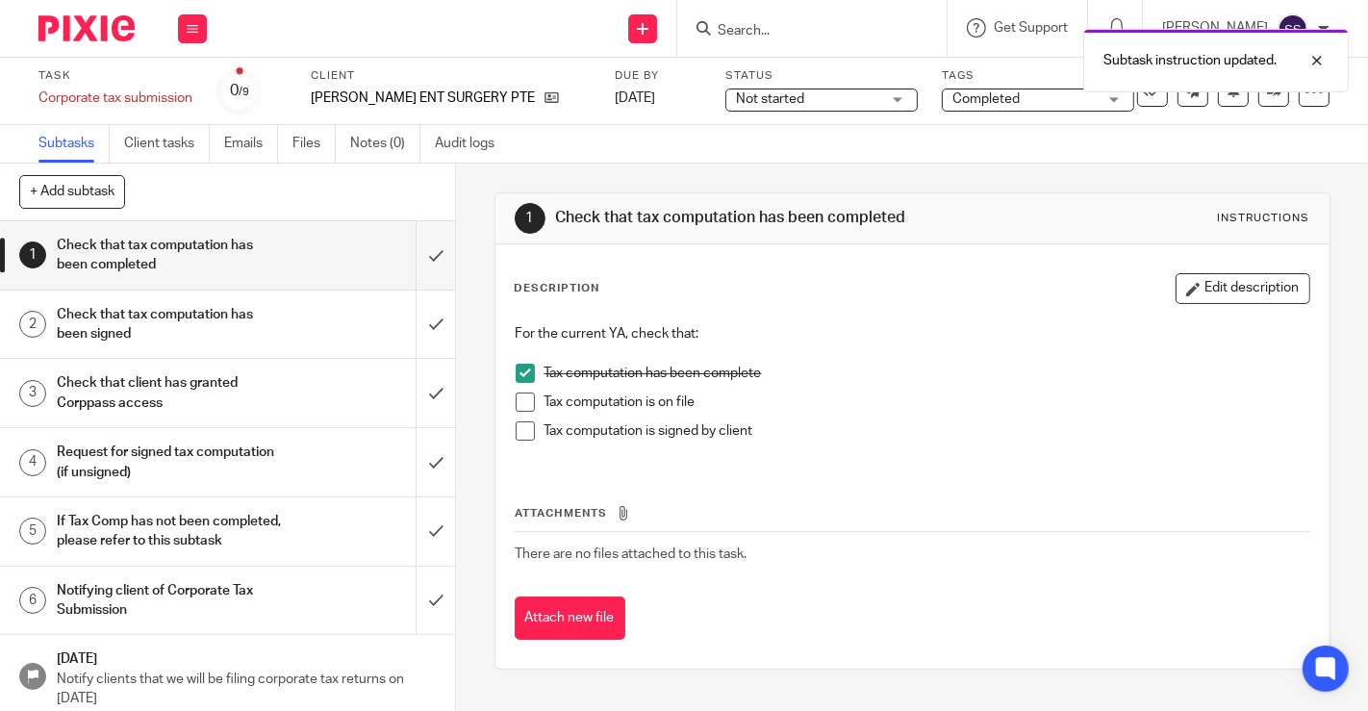
click at [516, 435] on span at bounding box center [525, 430] width 19 height 19
click at [516, 404] on span at bounding box center [525, 401] width 19 height 19
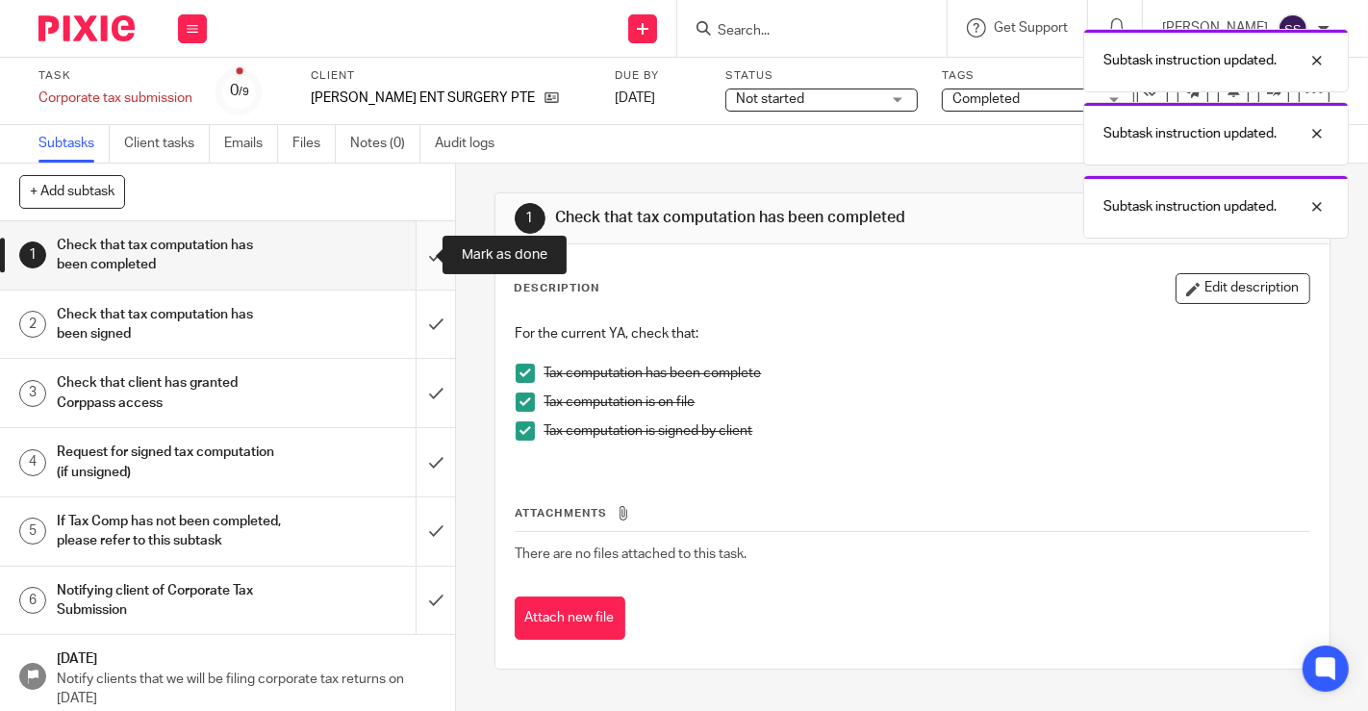
click at [413, 253] on input "submit" at bounding box center [227, 255] width 455 height 68
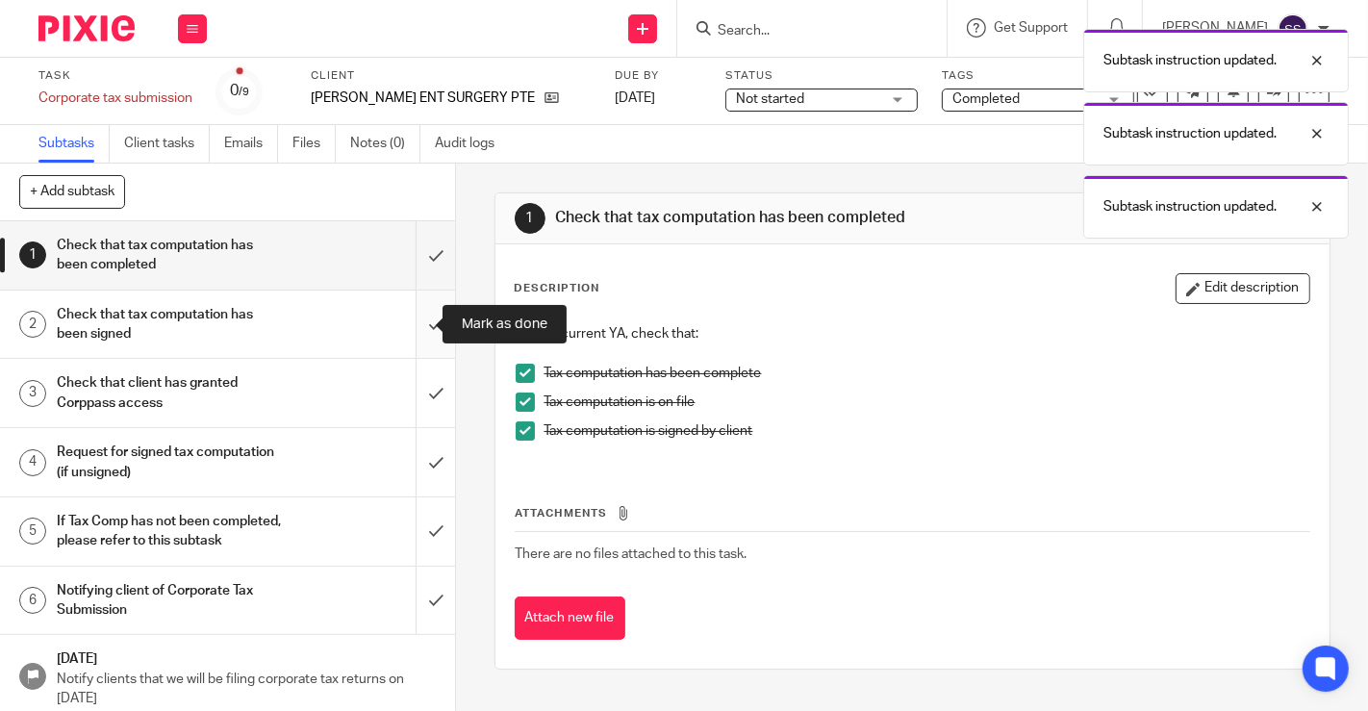
click at [420, 322] on input "submit" at bounding box center [227, 324] width 455 height 68
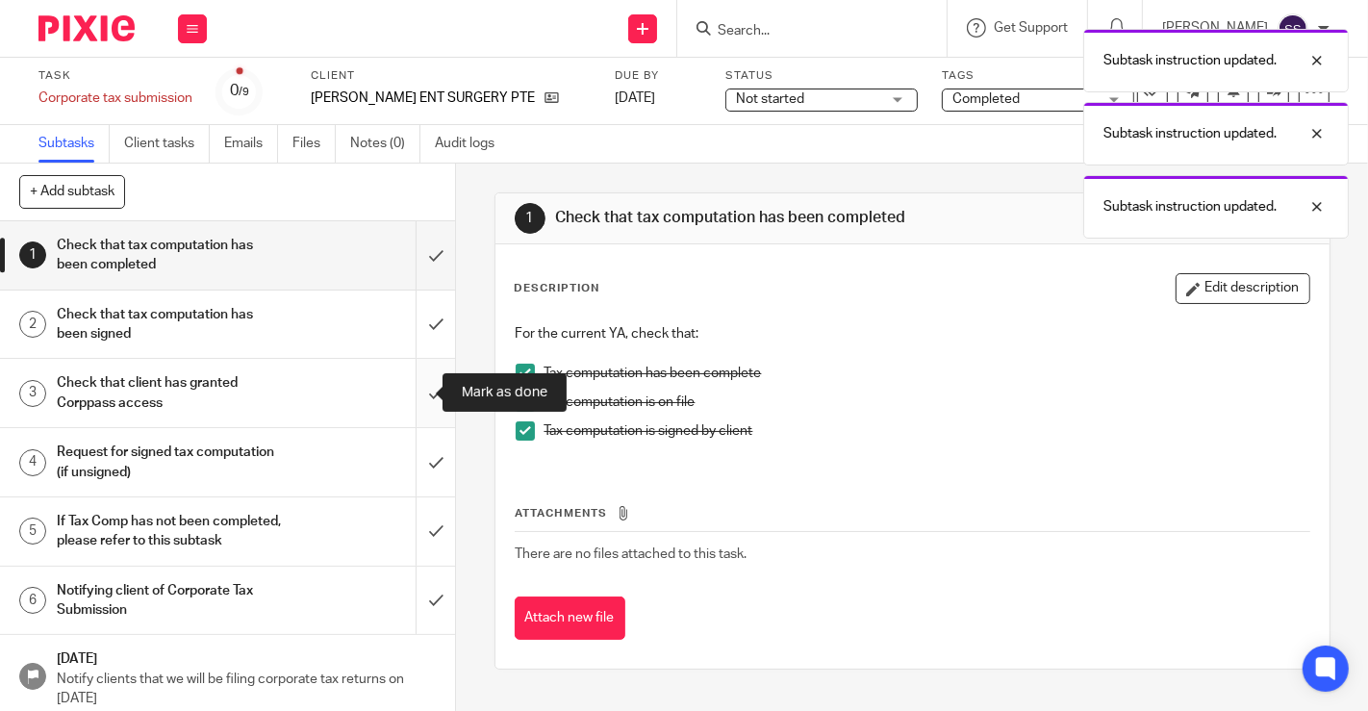
click at [417, 394] on input "submit" at bounding box center [227, 393] width 455 height 68
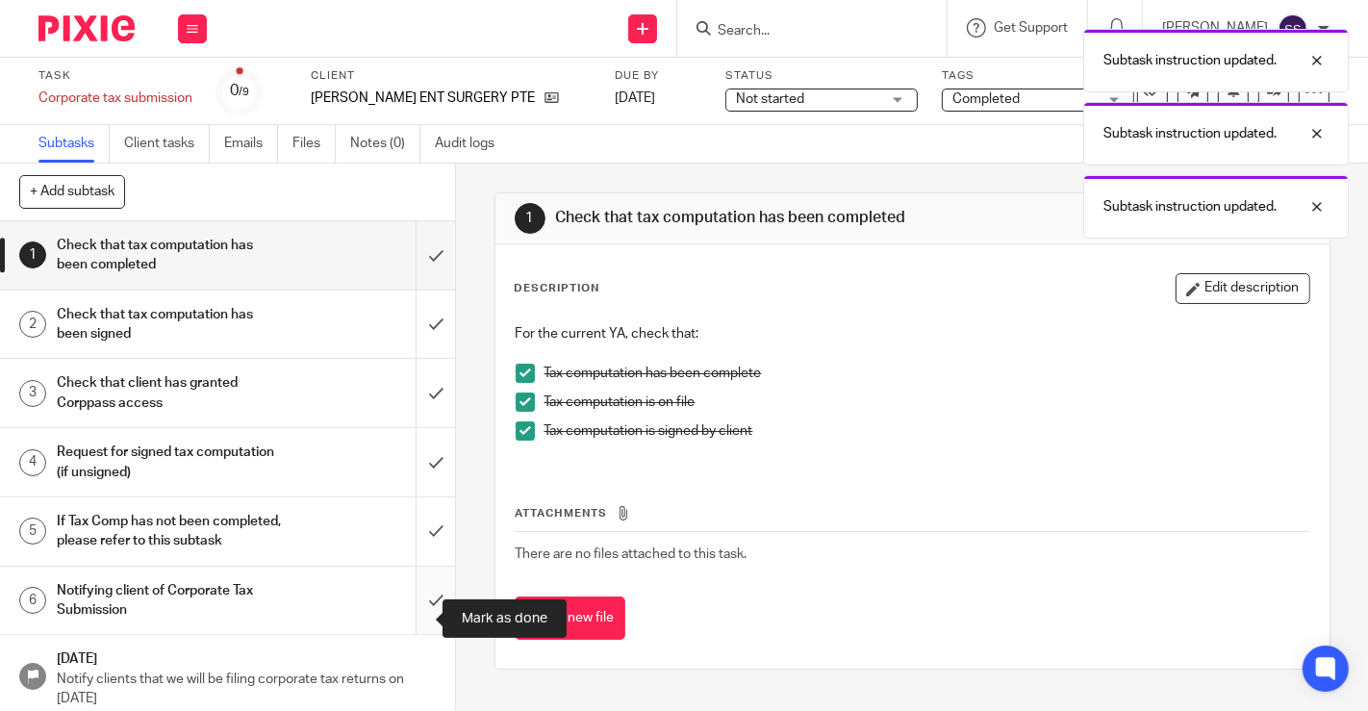
drag, startPoint x: 412, startPoint y: 614, endPoint x: 315, endPoint y: 613, distance: 97.2
click at [412, 613] on input "submit" at bounding box center [227, 601] width 455 height 68
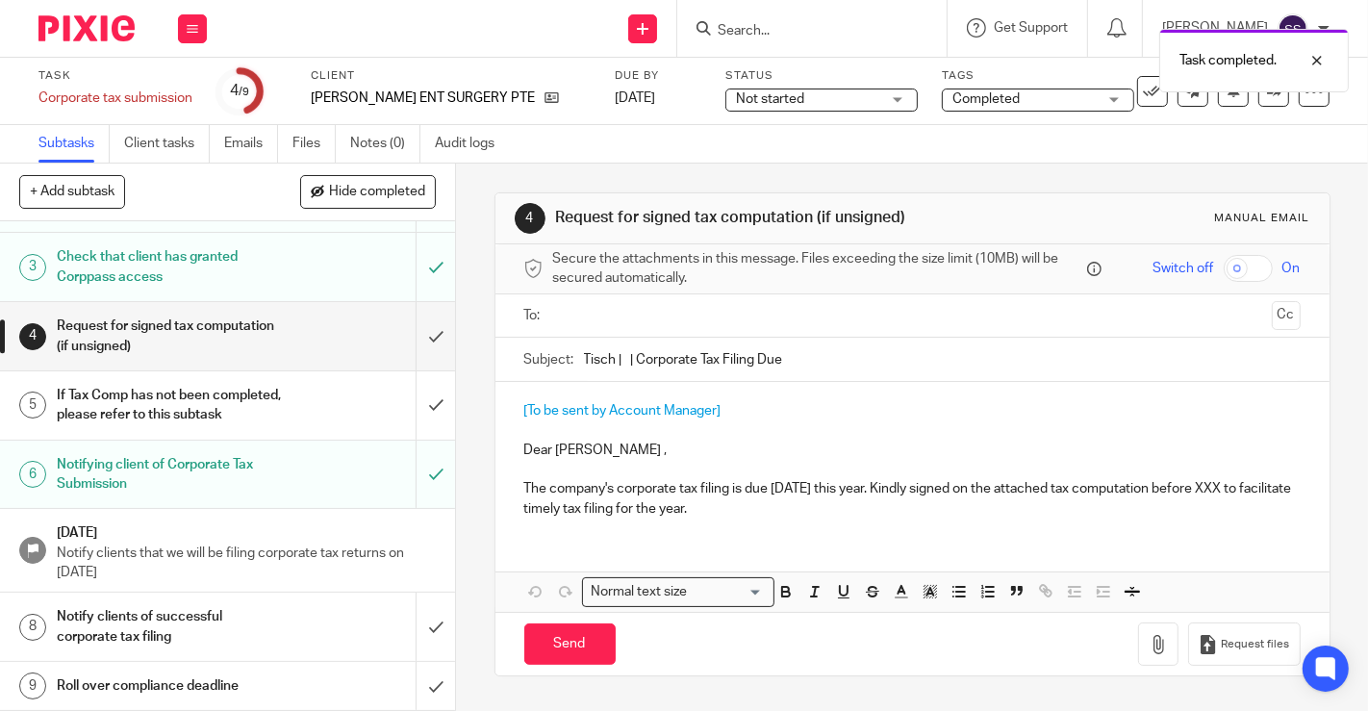
scroll to position [142, 0]
click at [415, 623] on input "submit" at bounding box center [227, 627] width 455 height 68
click at [408, 688] on input "submit" at bounding box center [227, 686] width 455 height 48
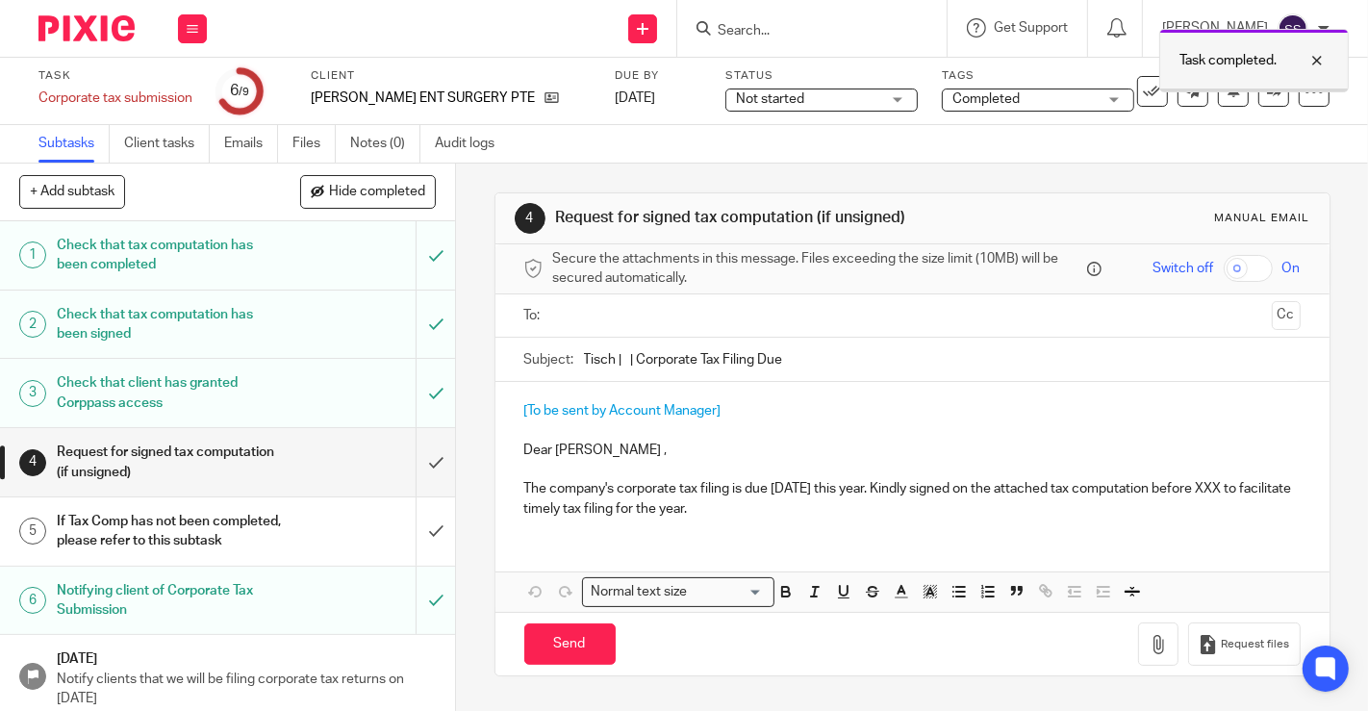
click at [1322, 58] on div at bounding box center [1302, 60] width 52 height 23
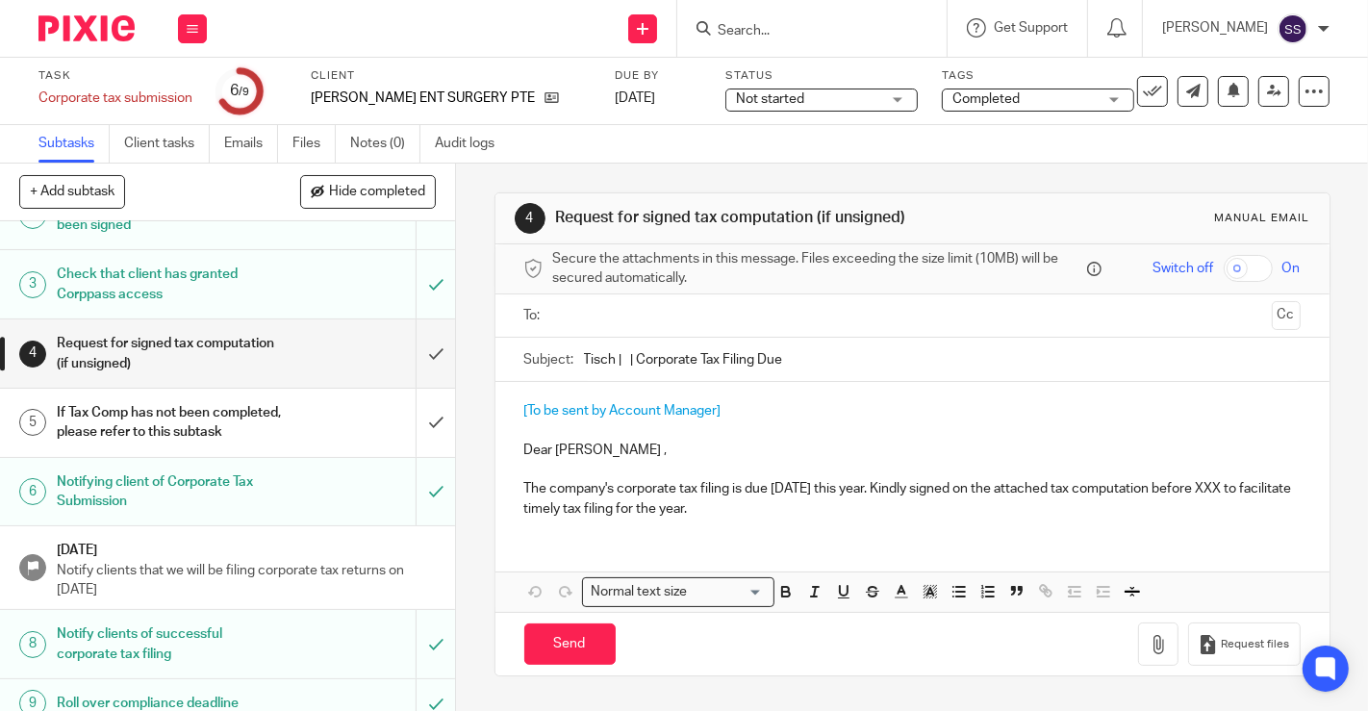
scroll to position [142, 0]
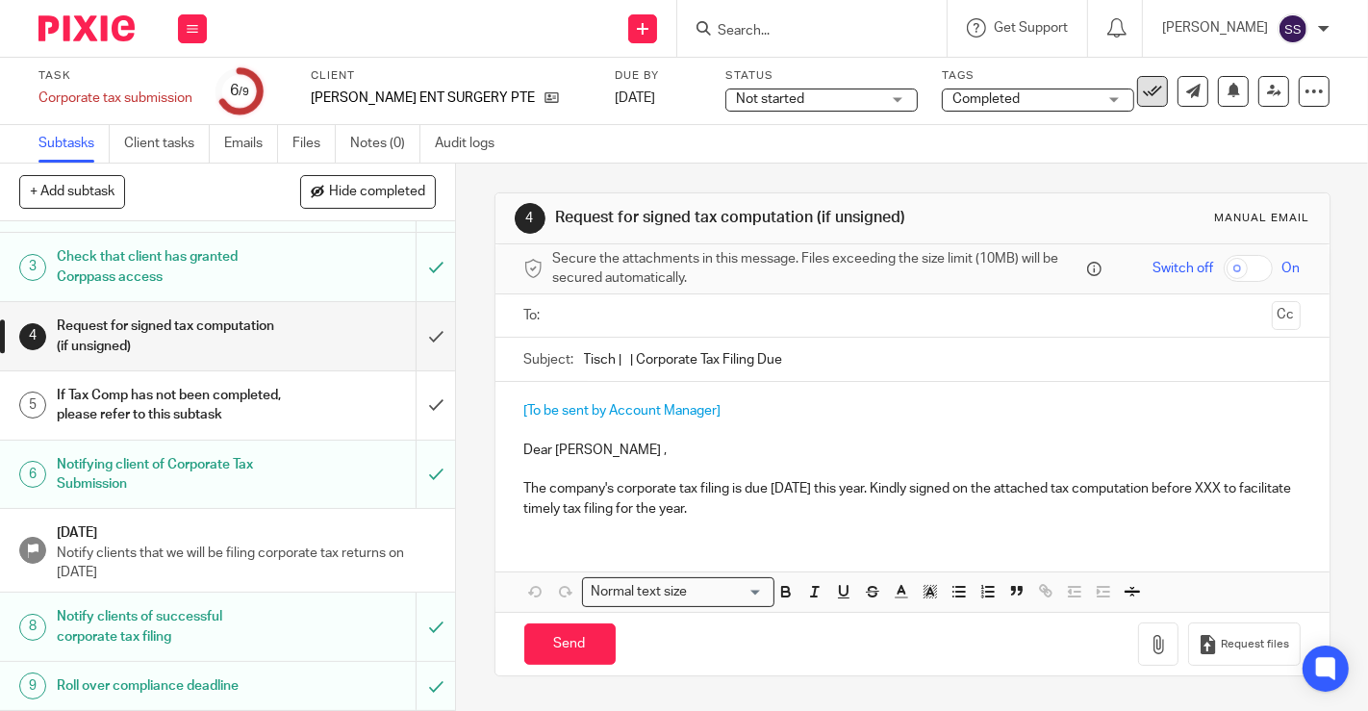
click at [1144, 76] on button at bounding box center [1152, 91] width 31 height 31
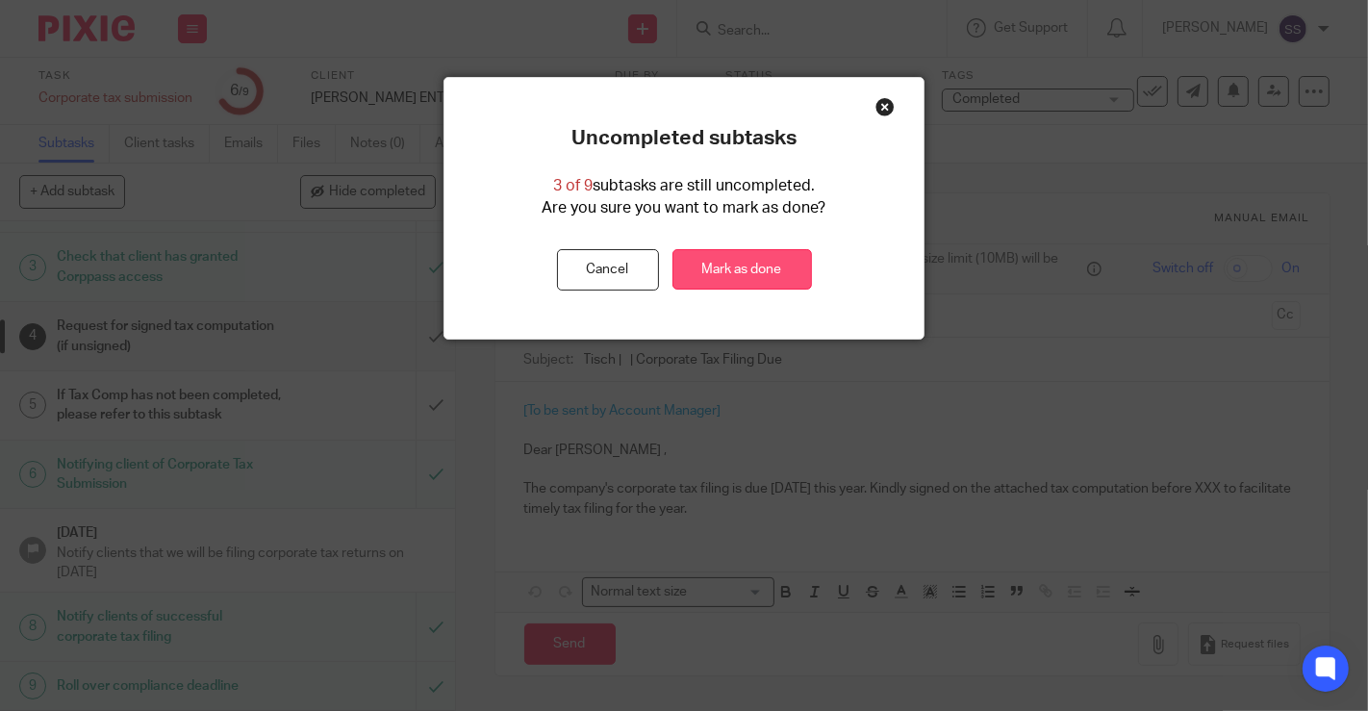
click at [729, 262] on link "Mark as done" at bounding box center [741, 269] width 139 height 41
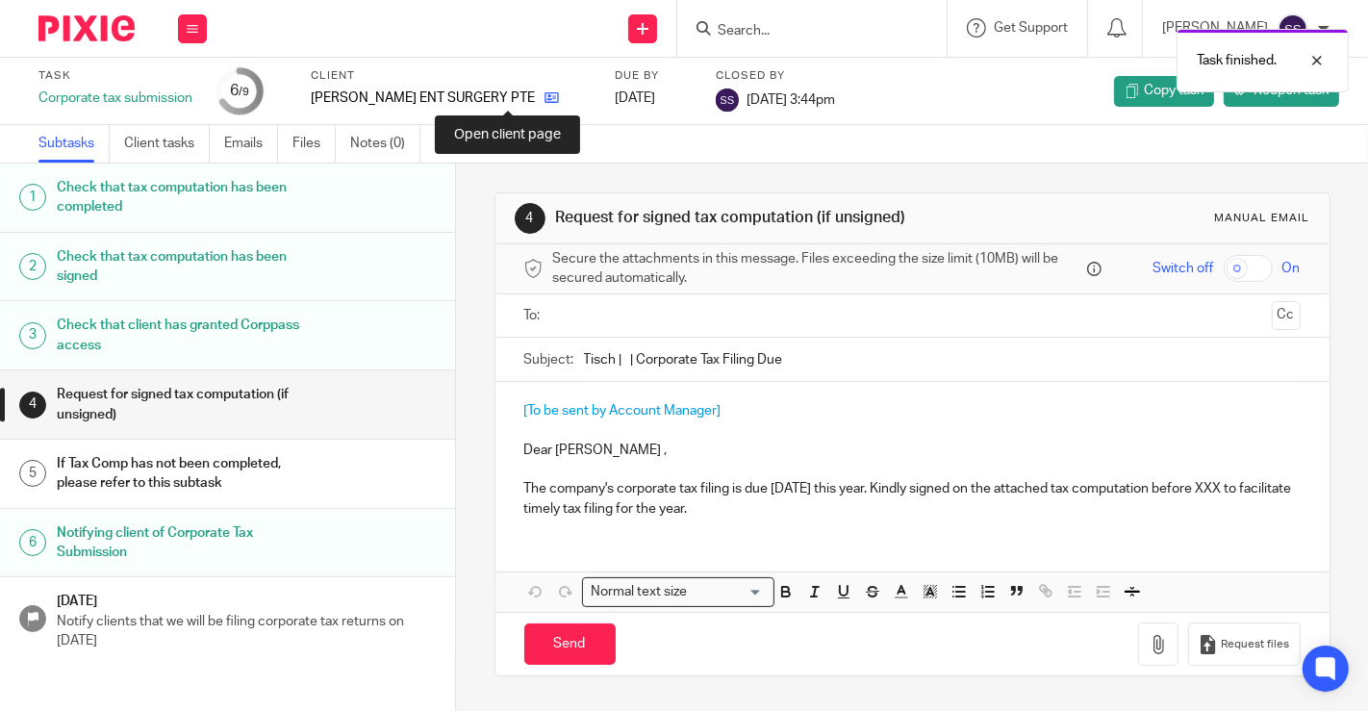
click at [544, 100] on icon at bounding box center [551, 97] width 14 height 14
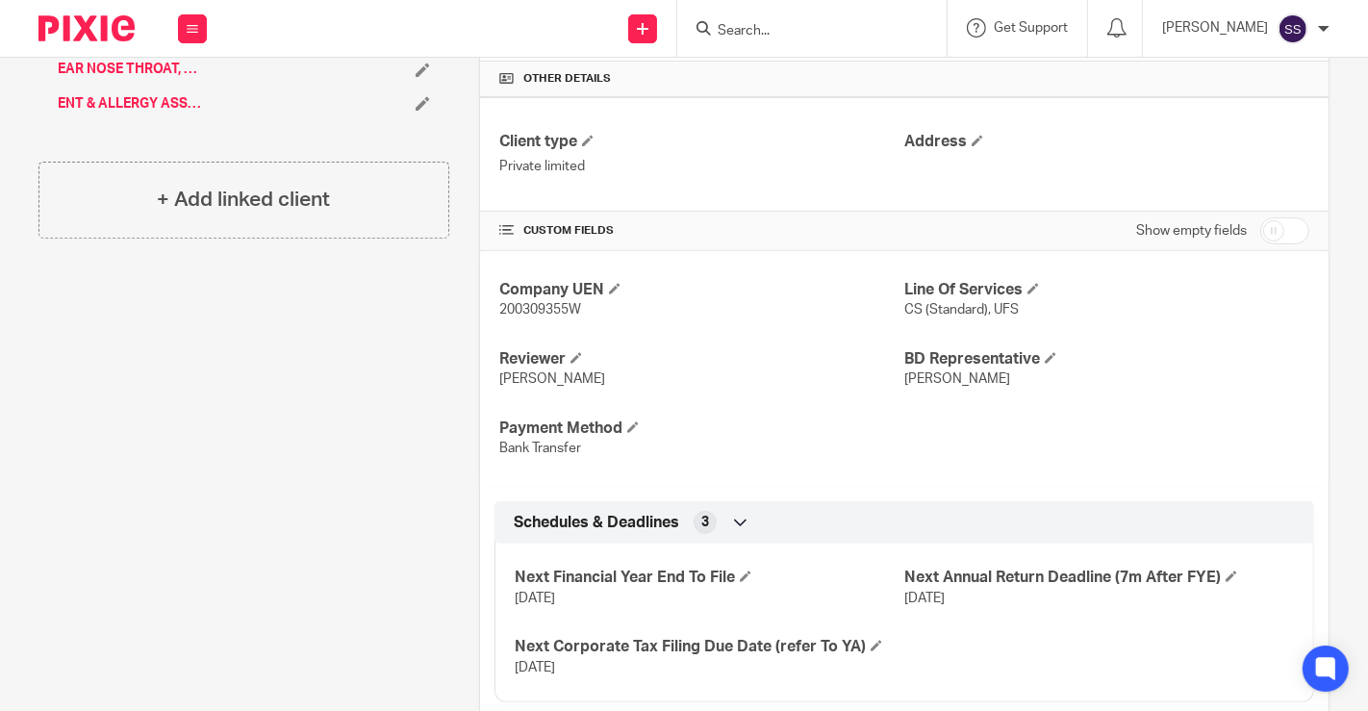
scroll to position [603, 0]
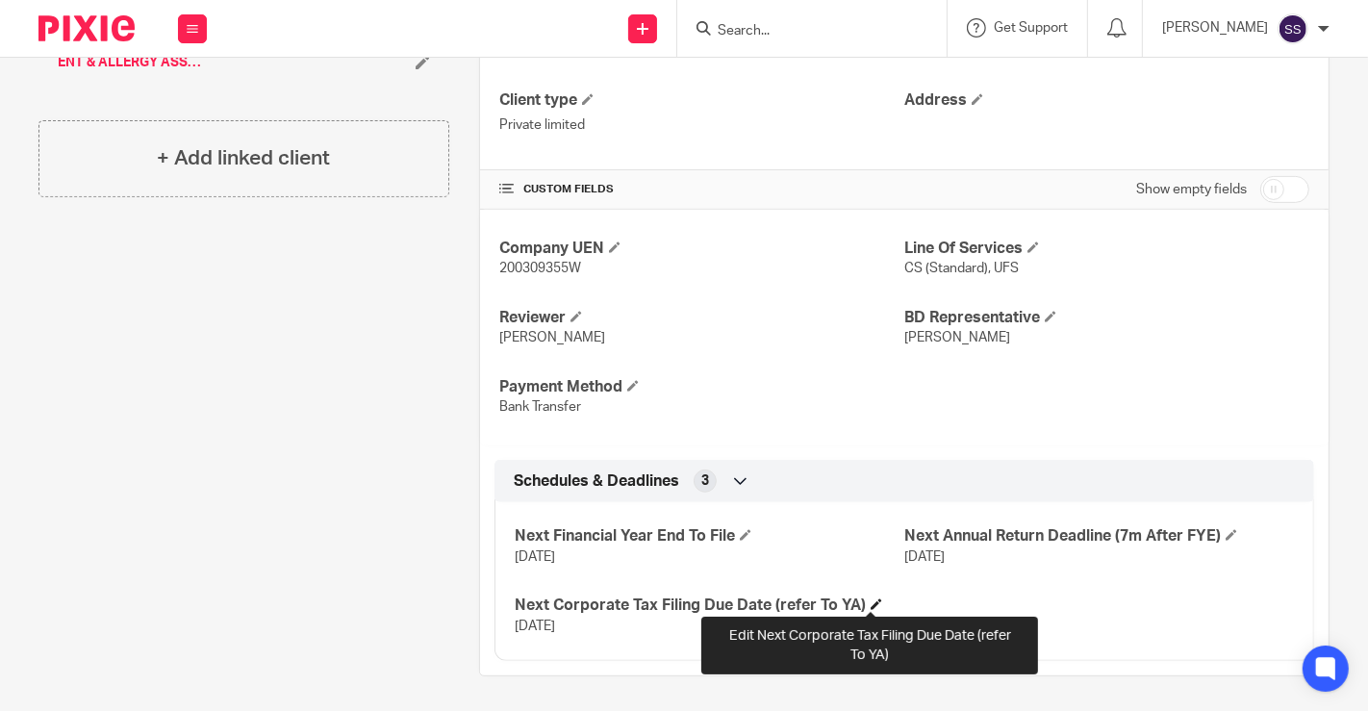
click at [871, 598] on span at bounding box center [877, 604] width 12 height 12
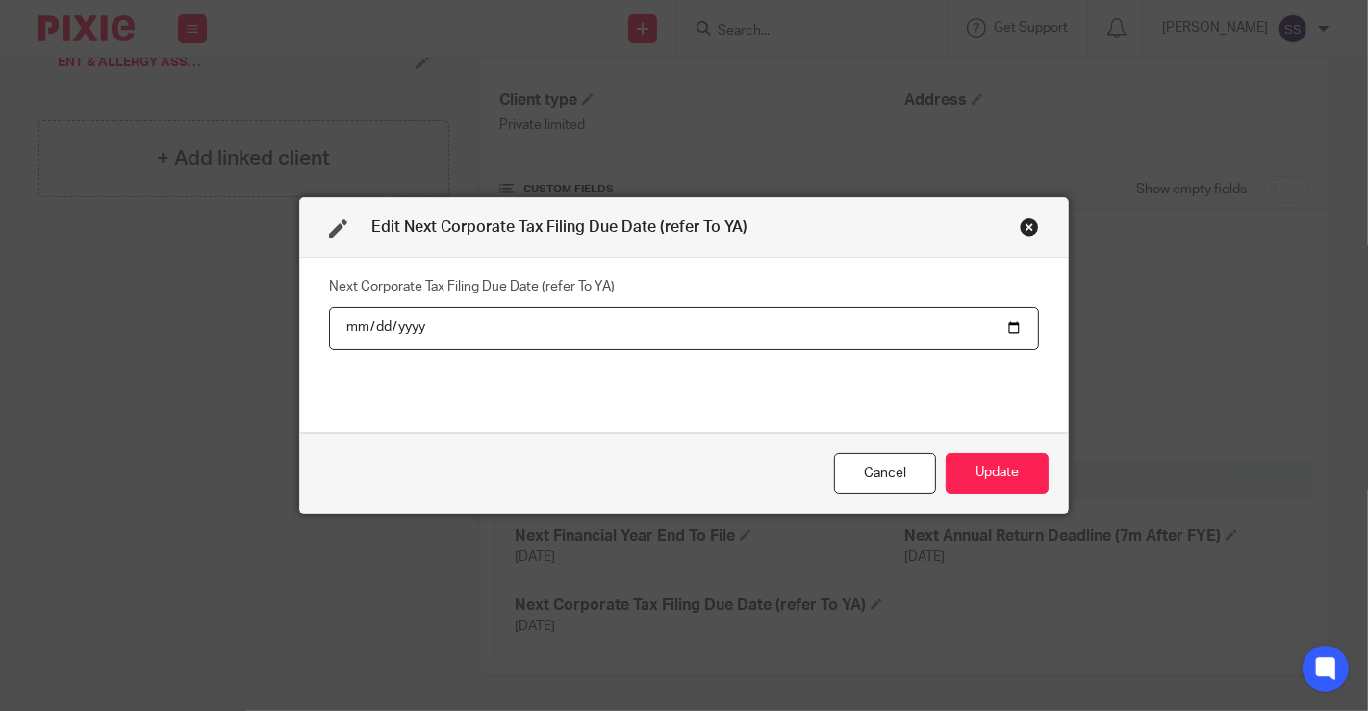
click at [396, 328] on input "2025-11-30" at bounding box center [684, 328] width 710 height 43
type input "2026-11-30"
click at [618, 408] on div "Next Corporate Tax Filing Due Date (refer To YA) 2026-11-30" at bounding box center [684, 344] width 710 height 144
click at [1027, 483] on button "Update" at bounding box center [997, 473] width 103 height 41
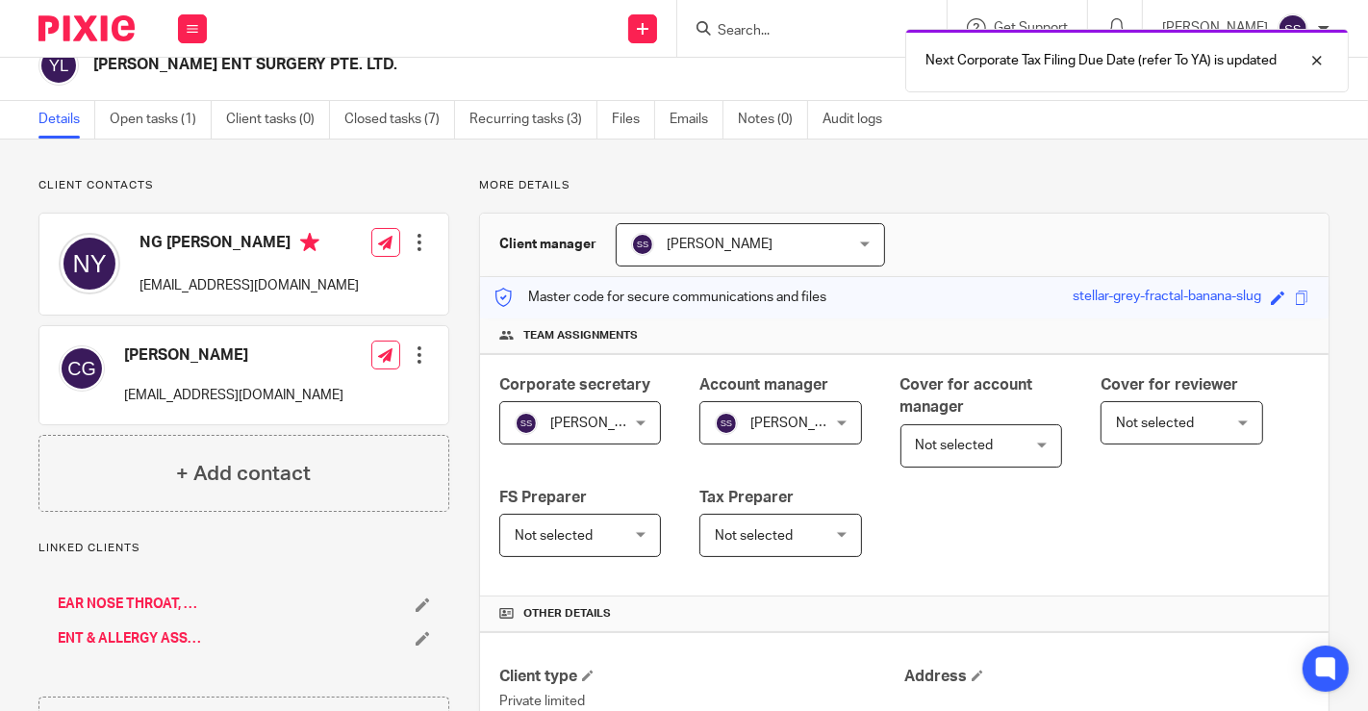
scroll to position [0, 0]
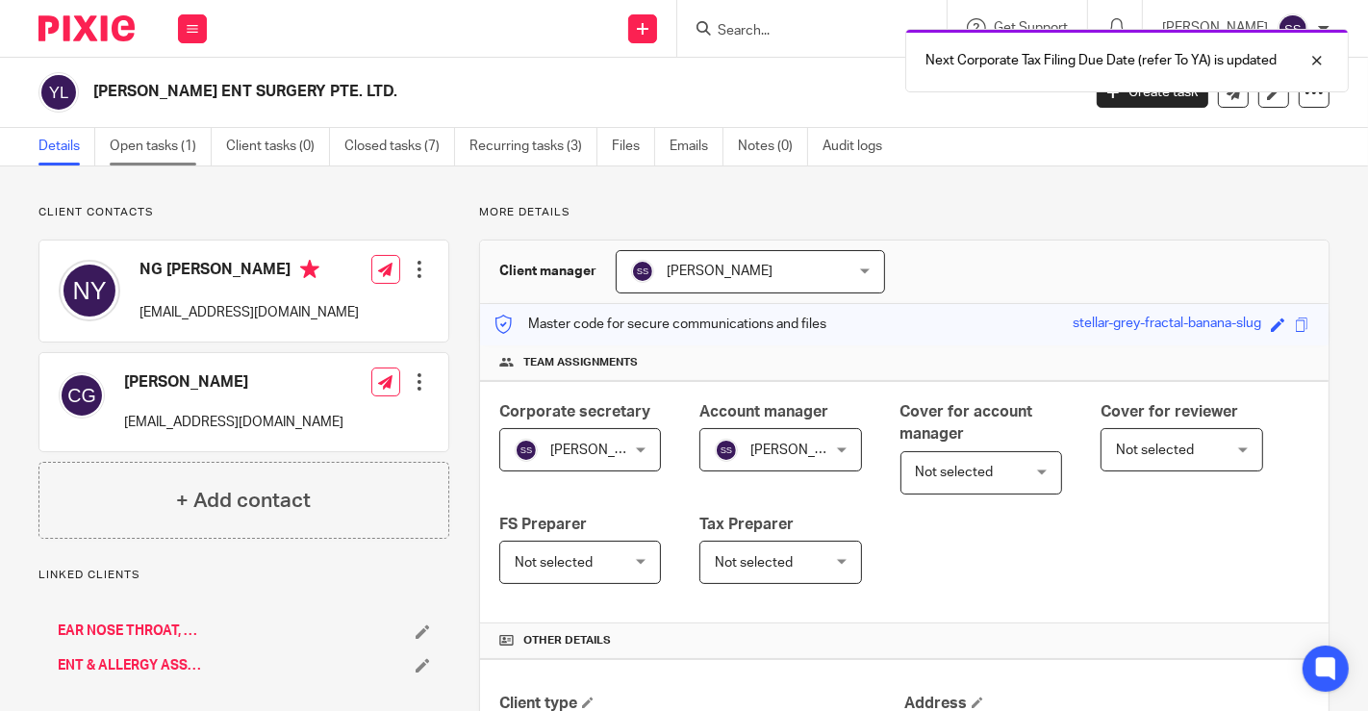
click at [178, 155] on link "Open tasks (1)" at bounding box center [161, 147] width 102 height 38
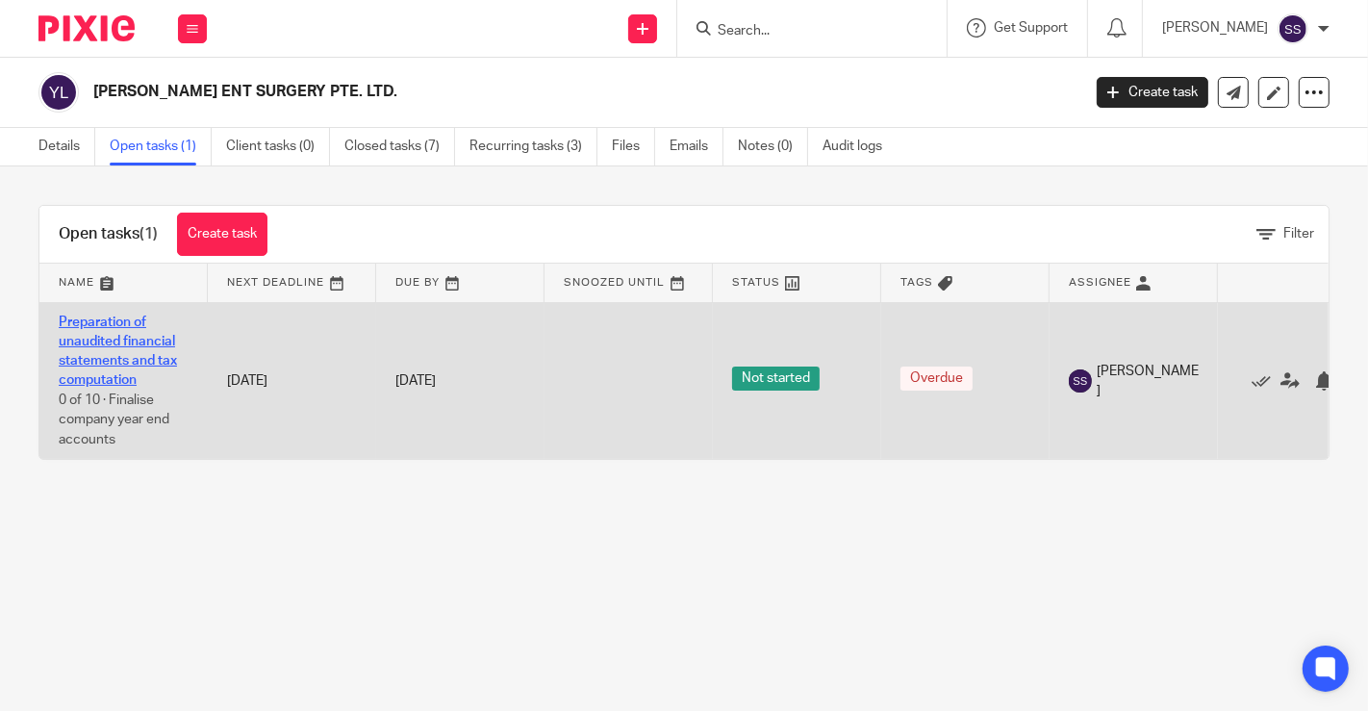
click at [86, 322] on link "Preparation of unaudited financial statements and tax computation" at bounding box center [118, 351] width 118 height 72
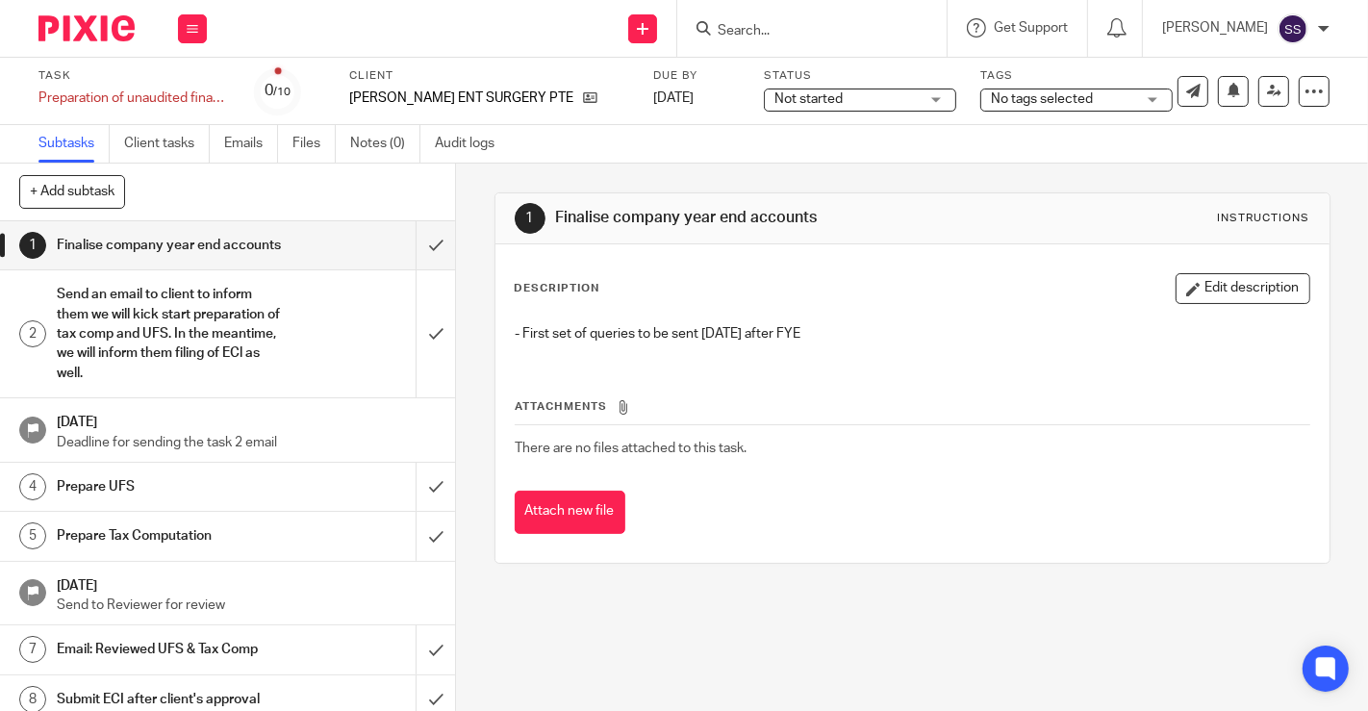
click at [1039, 99] on span "No tags selected" at bounding box center [1063, 99] width 144 height 20
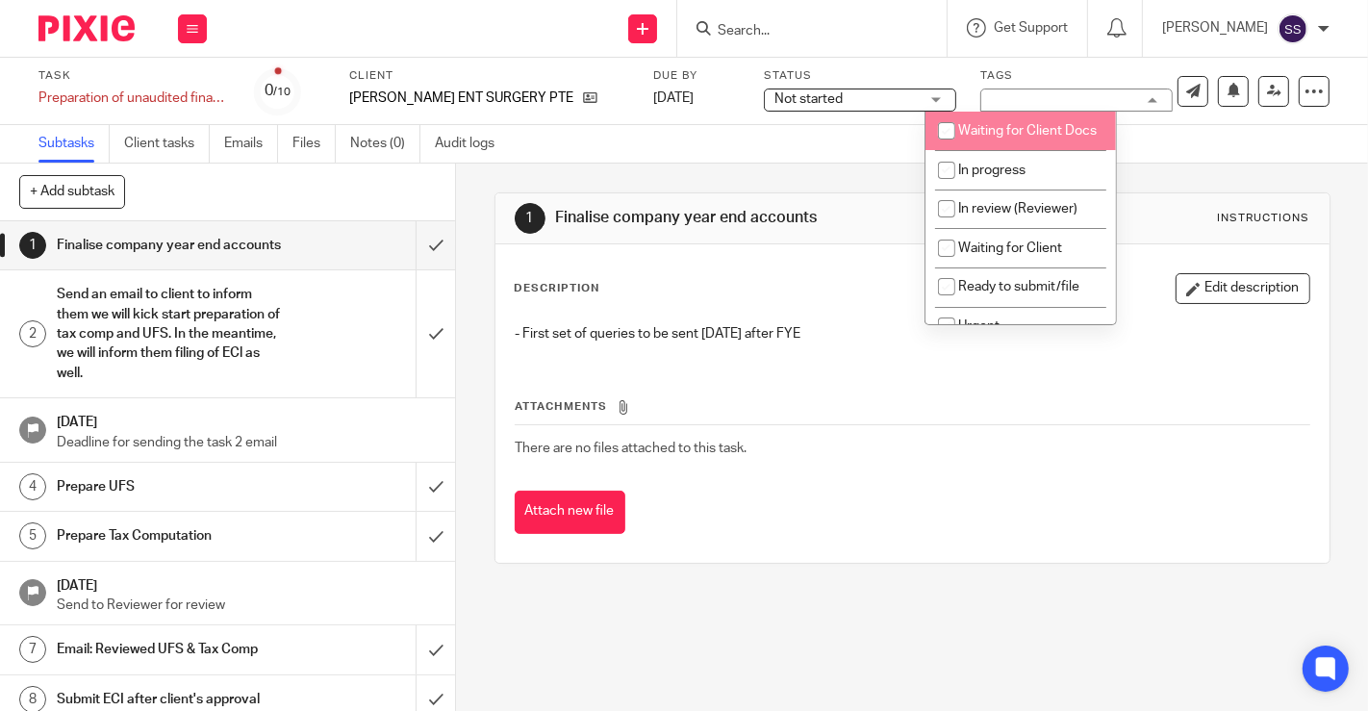
click at [993, 146] on li "Waiting for Client Docs" at bounding box center [1020, 131] width 190 height 39
checkbox input "true"
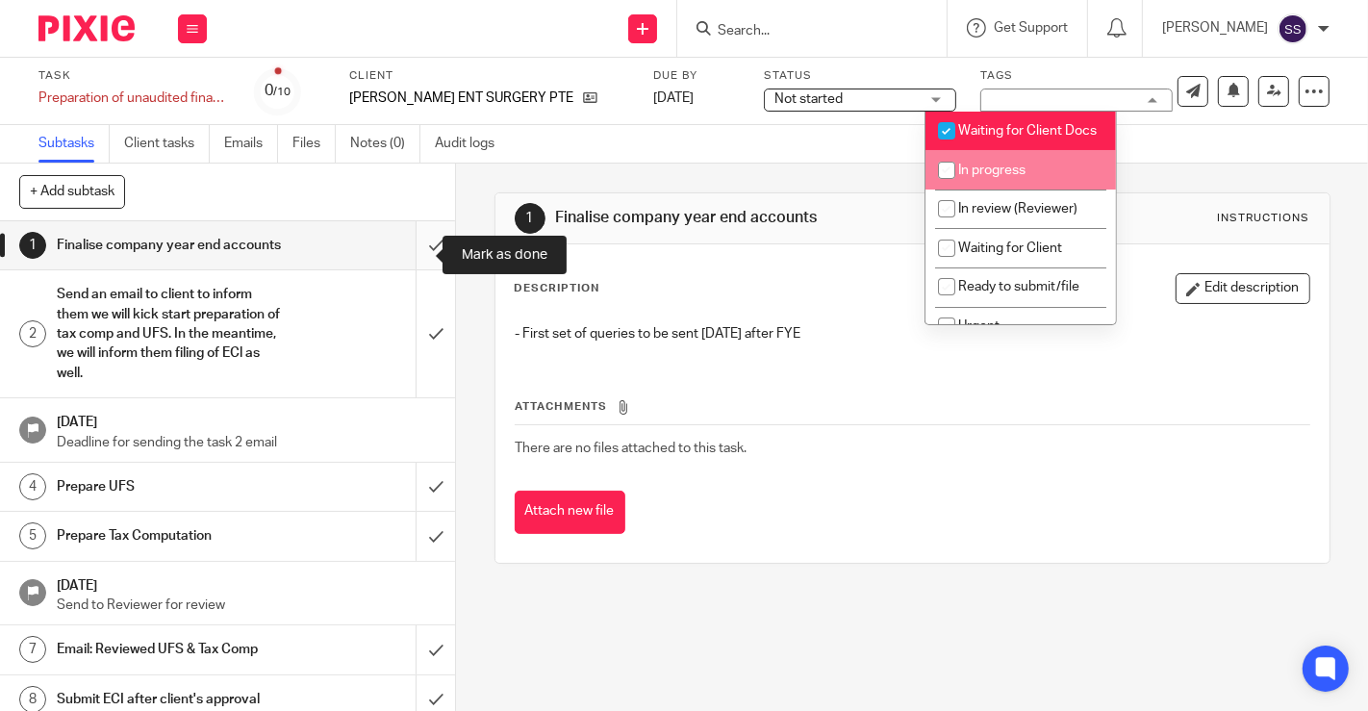
click at [409, 257] on input "submit" at bounding box center [227, 245] width 455 height 48
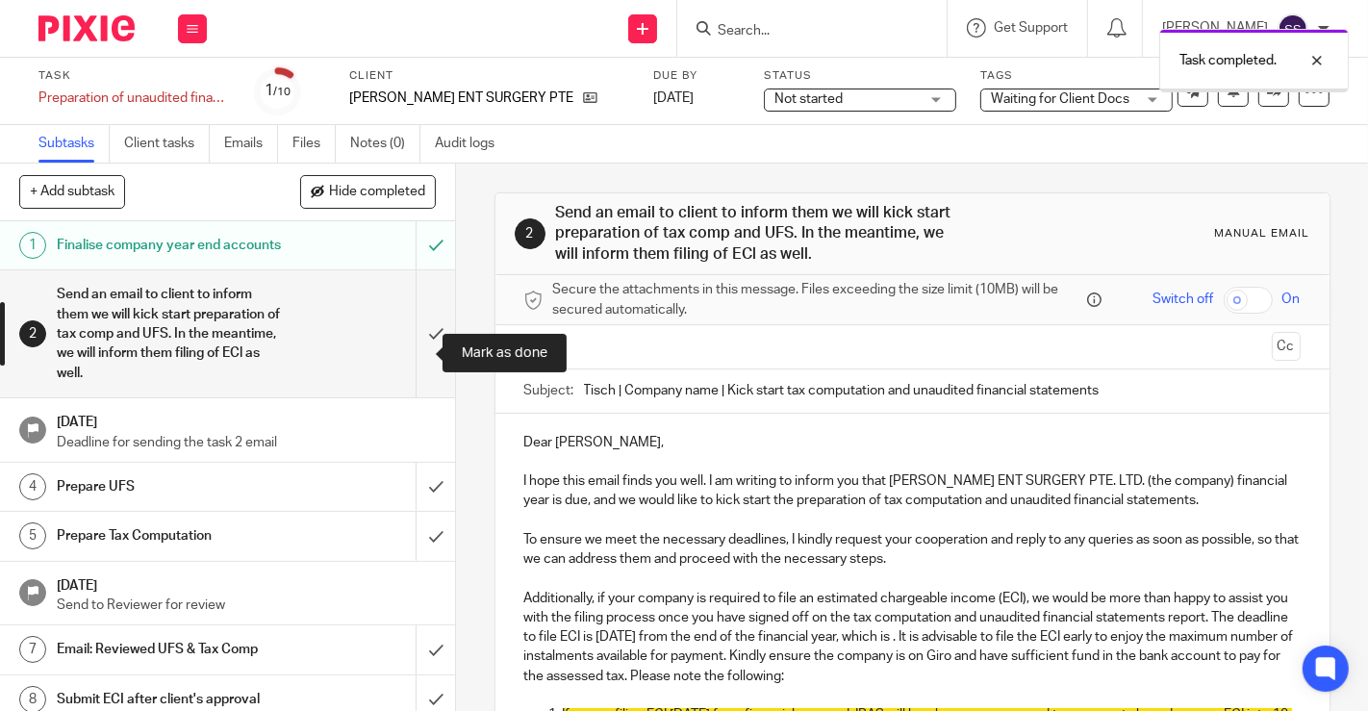
click at [420, 394] on input "submit" at bounding box center [227, 333] width 455 height 127
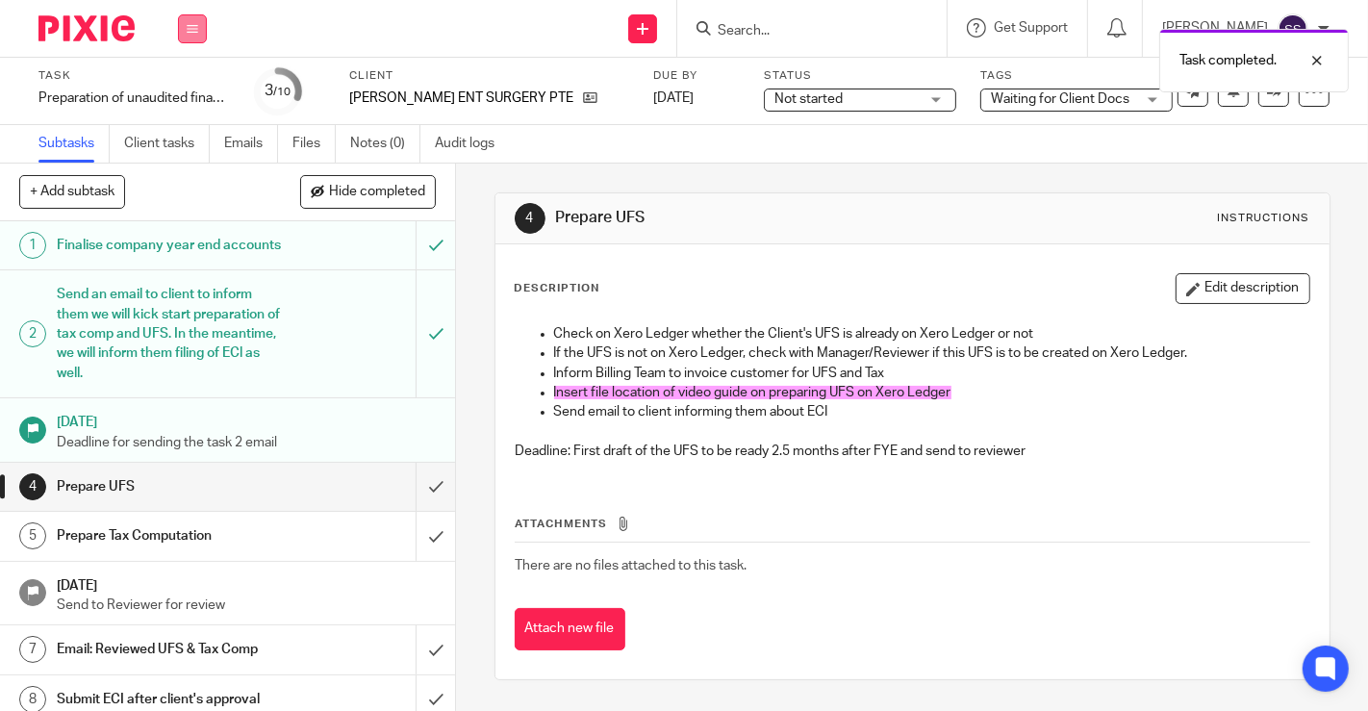
click at [182, 26] on button at bounding box center [192, 28] width 29 height 29
click at [170, 80] on li "Work" at bounding box center [191, 90] width 51 height 28
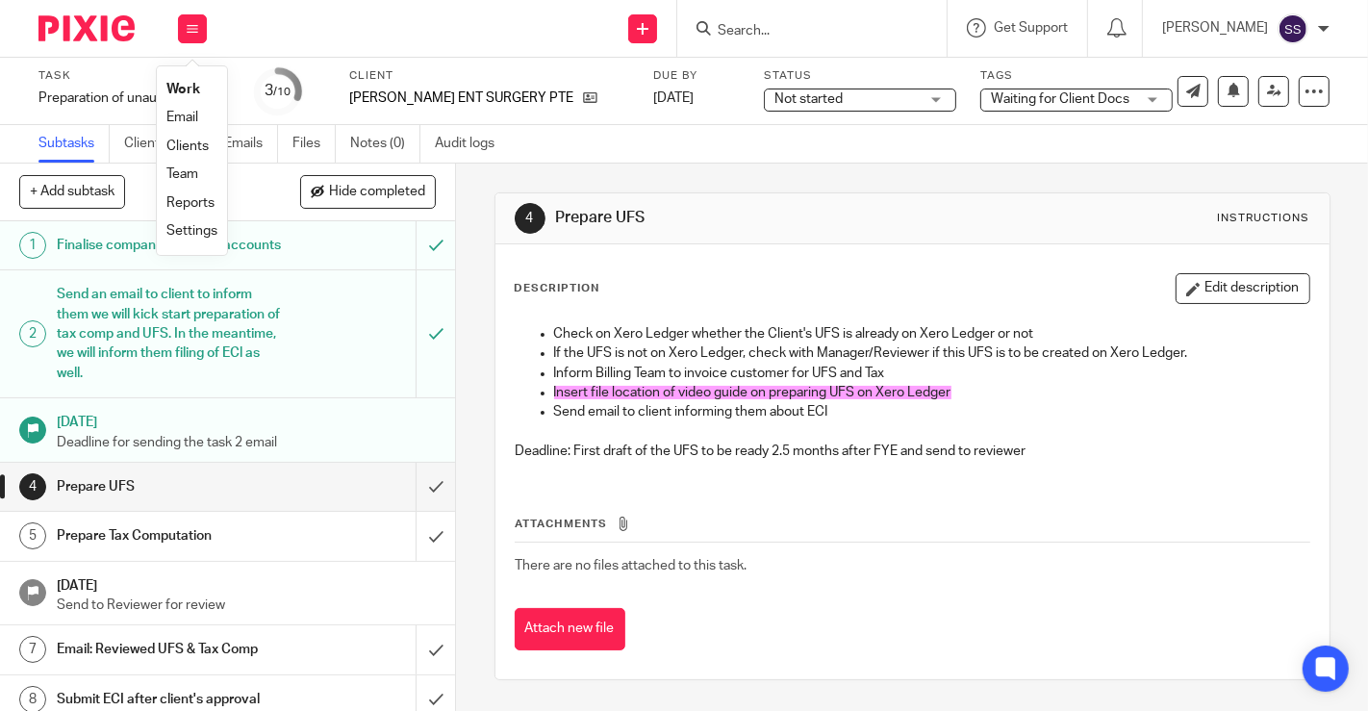
click at [175, 80] on li "Work" at bounding box center [191, 90] width 51 height 28
drag, startPoint x: 194, startPoint y: 88, endPoint x: 208, endPoint y: 82, distance: 15.1
click at [194, 88] on link "Work" at bounding box center [183, 89] width 34 height 13
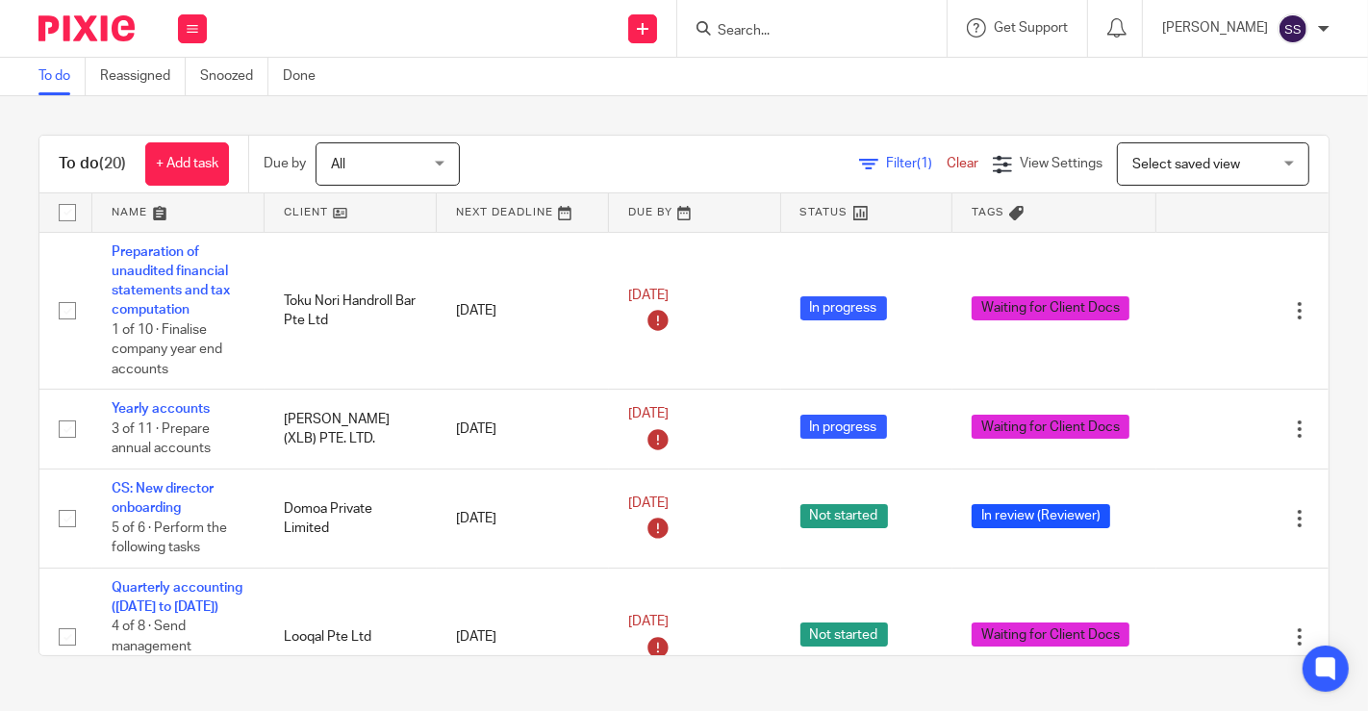
click at [332, 213] on link at bounding box center [351, 212] width 172 height 38
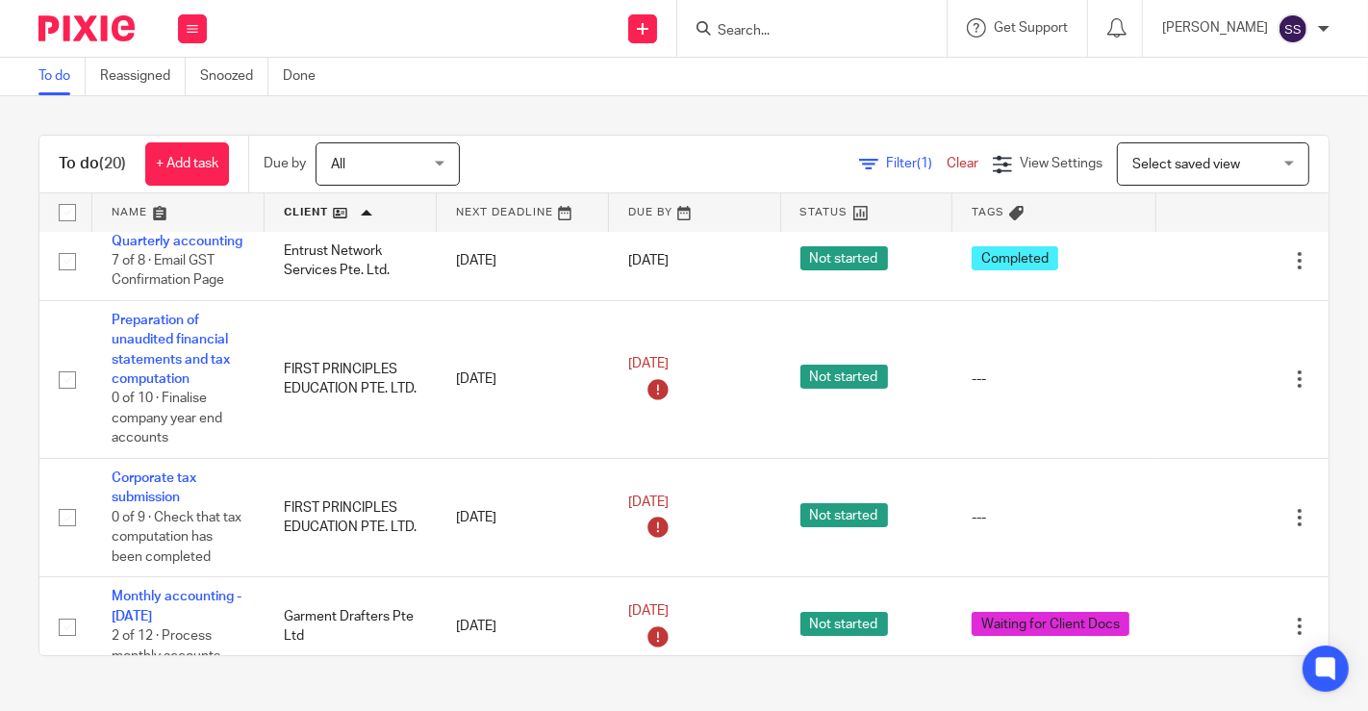
scroll to position [302, 0]
